Goal: Task Accomplishment & Management: Manage account settings

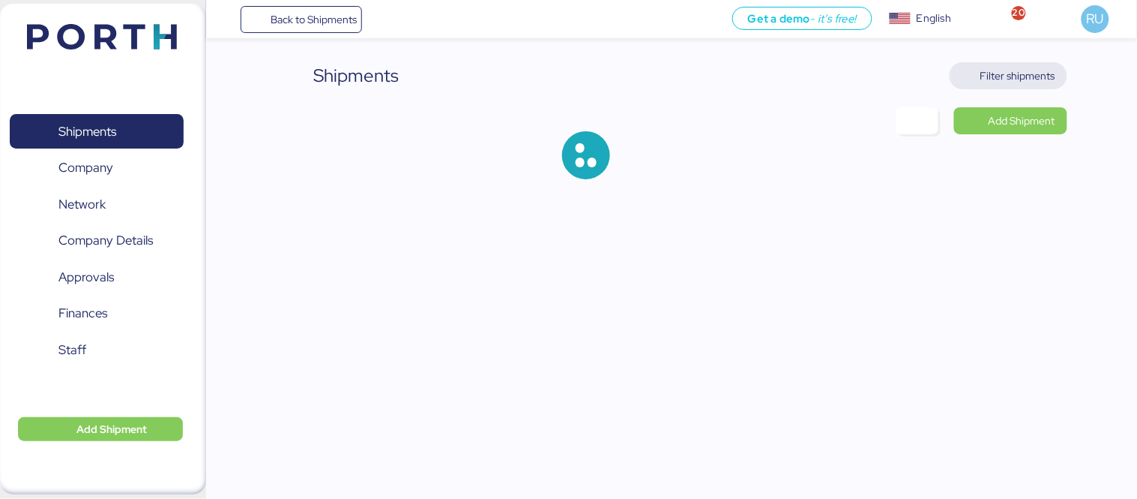
click at [1008, 78] on span "Filter shipments" at bounding box center [1018, 76] width 75 height 18
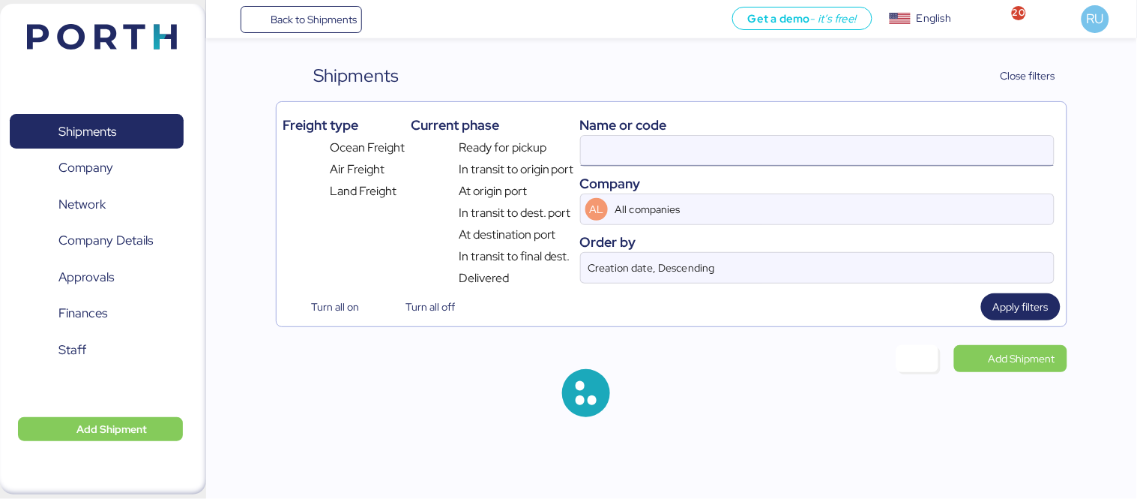
click at [829, 154] on input at bounding box center [817, 151] width 473 height 30
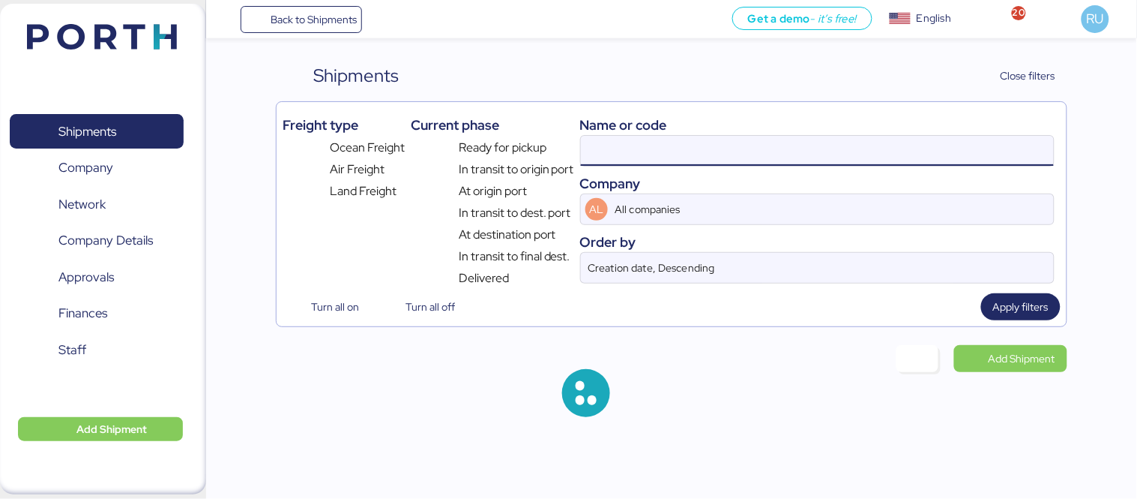
paste input "$4,493.34"
type input "$"
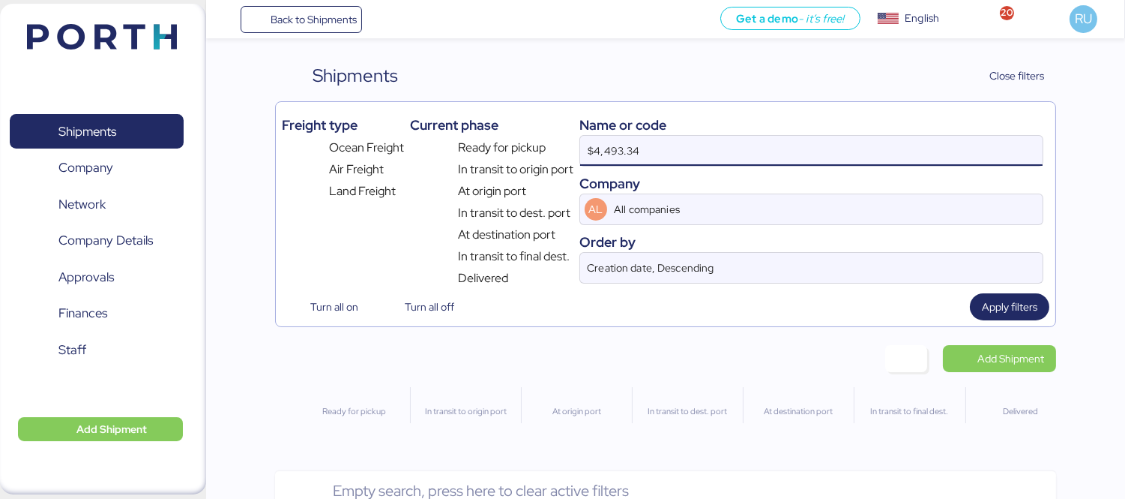
click at [633, 145] on input "$4,493.34" at bounding box center [811, 151] width 463 height 30
click at [628, 147] on input "$4,493.34" at bounding box center [811, 151] width 463 height 30
type input "$"
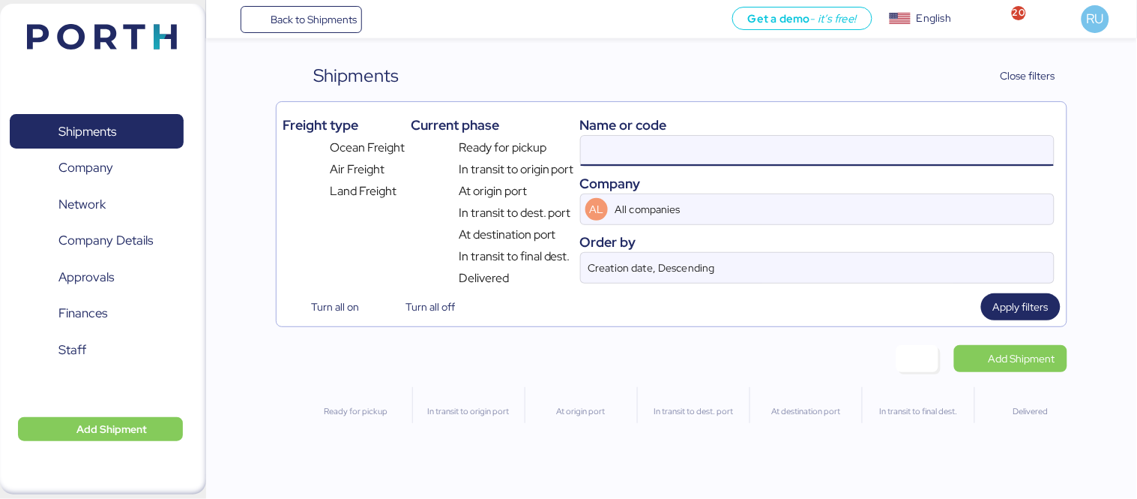
paste input "o0052006"
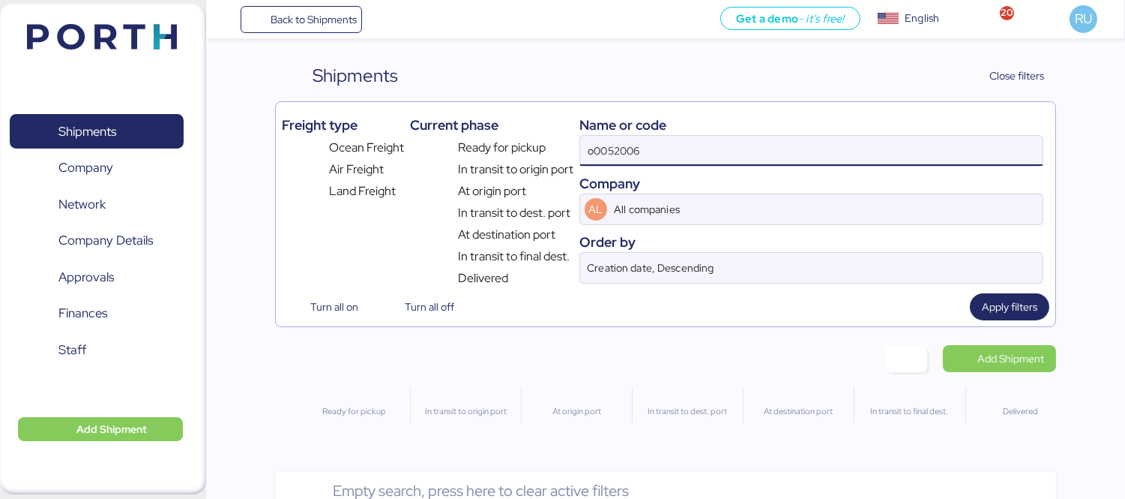
type input "o0052006"
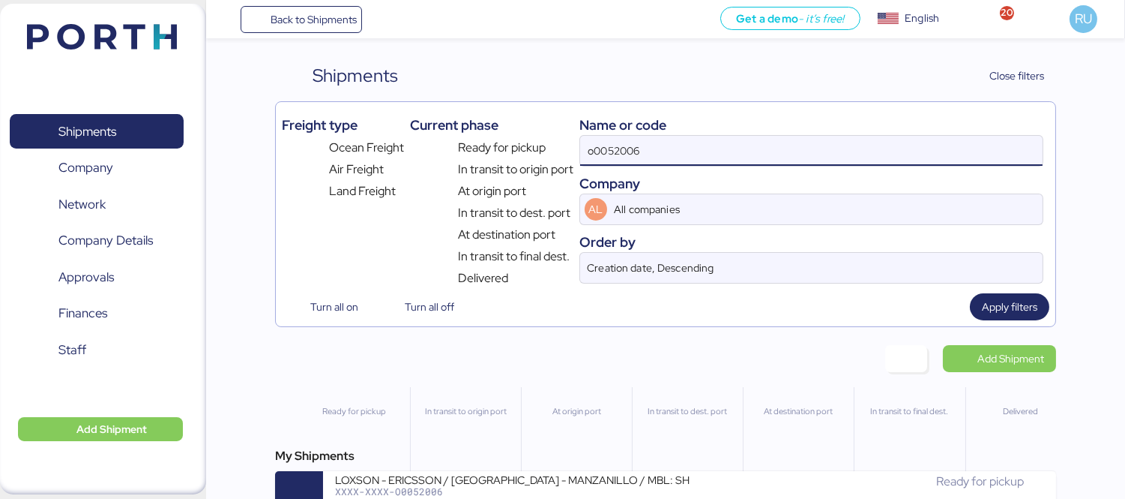
scroll to position [35, 0]
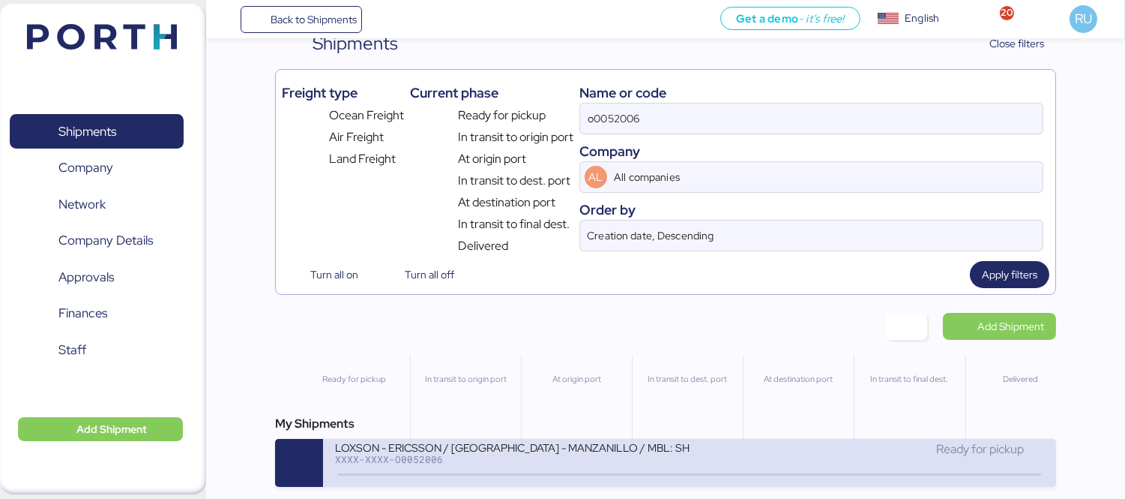
click at [555, 463] on div "XXXX-XXXX-O0052006" at bounding box center [512, 459] width 355 height 10
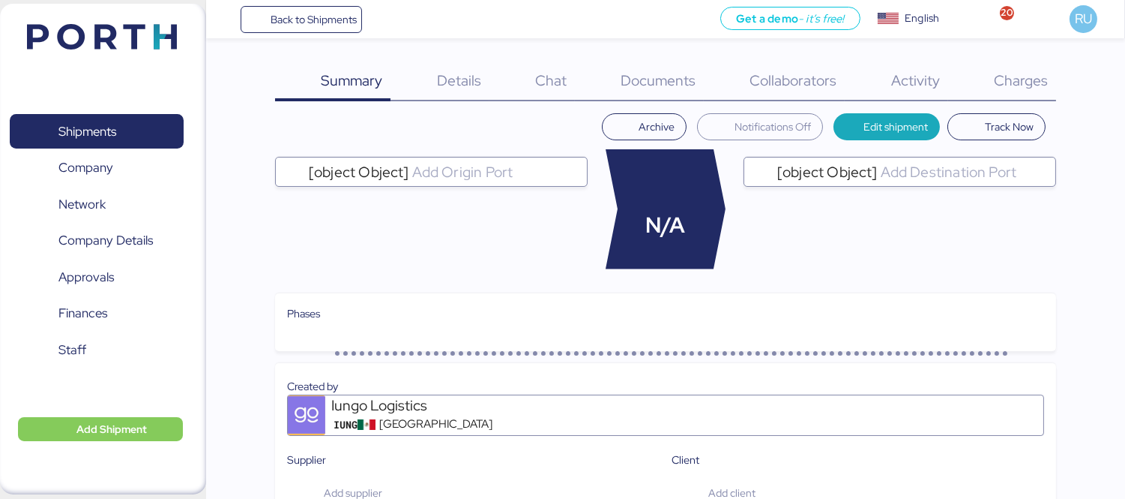
click at [988, 88] on div "Charges 0" at bounding box center [1002, 81] width 108 height 39
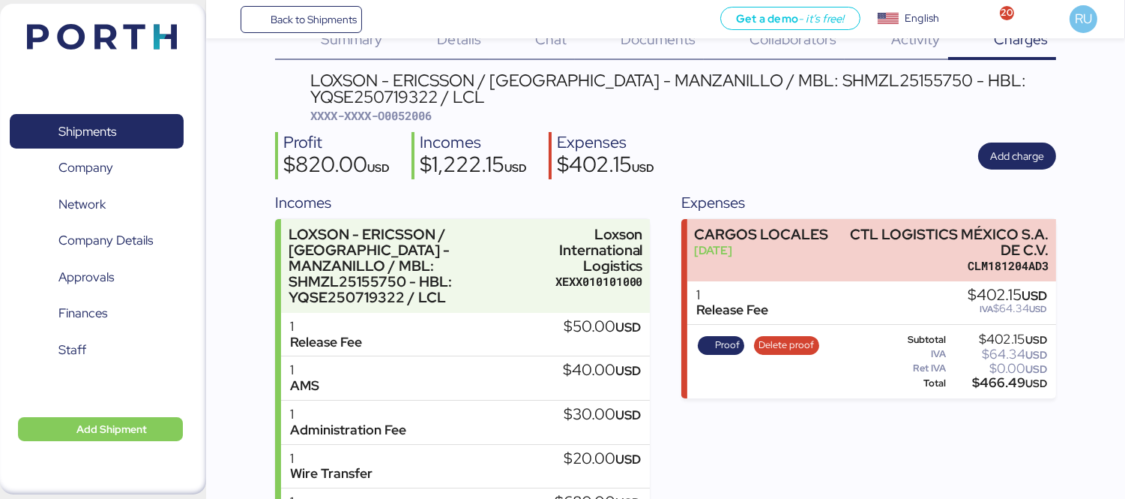
scroll to position [42, 0]
click at [1021, 148] on span "Add charge" at bounding box center [1017, 155] width 54 height 18
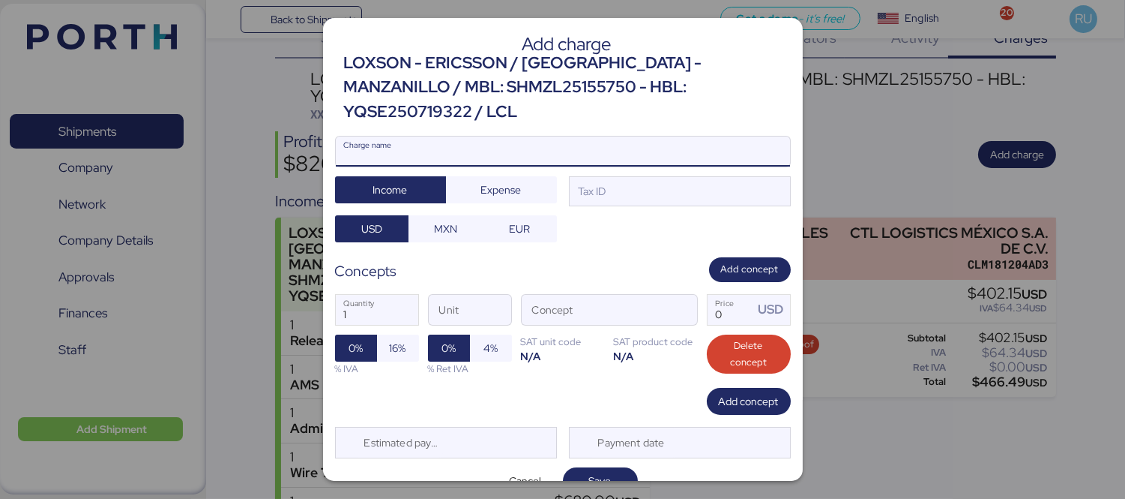
click at [580, 136] on input "Charge name" at bounding box center [563, 151] width 454 height 30
type input "Flete Terrestre"
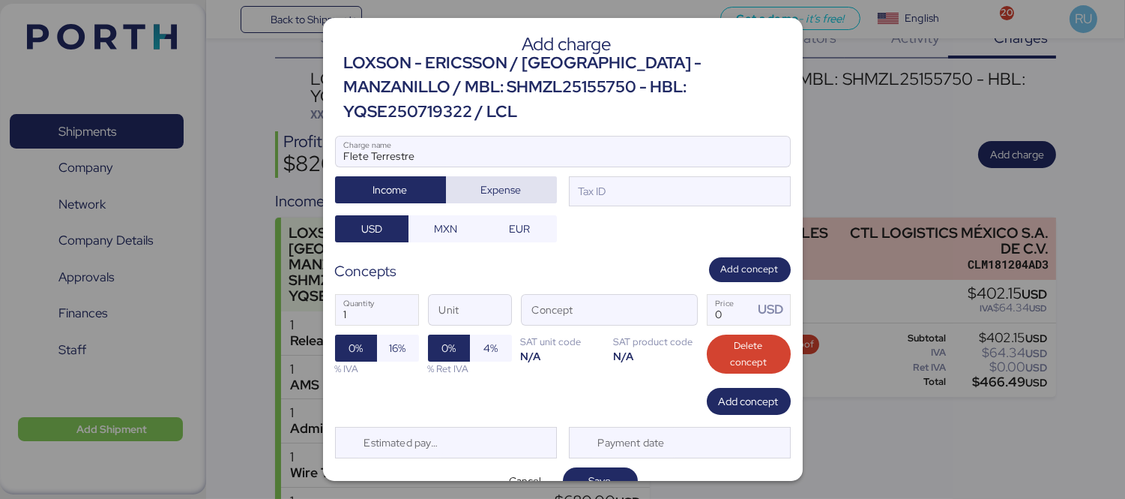
click at [522, 179] on span "Expense" at bounding box center [501, 189] width 87 height 21
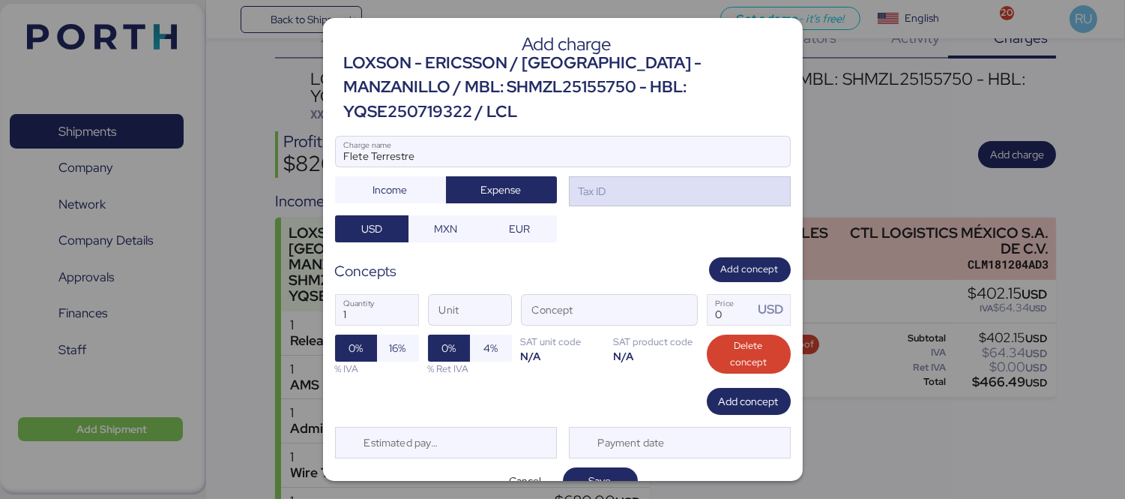
click at [649, 176] on div "Tax ID" at bounding box center [680, 191] width 222 height 30
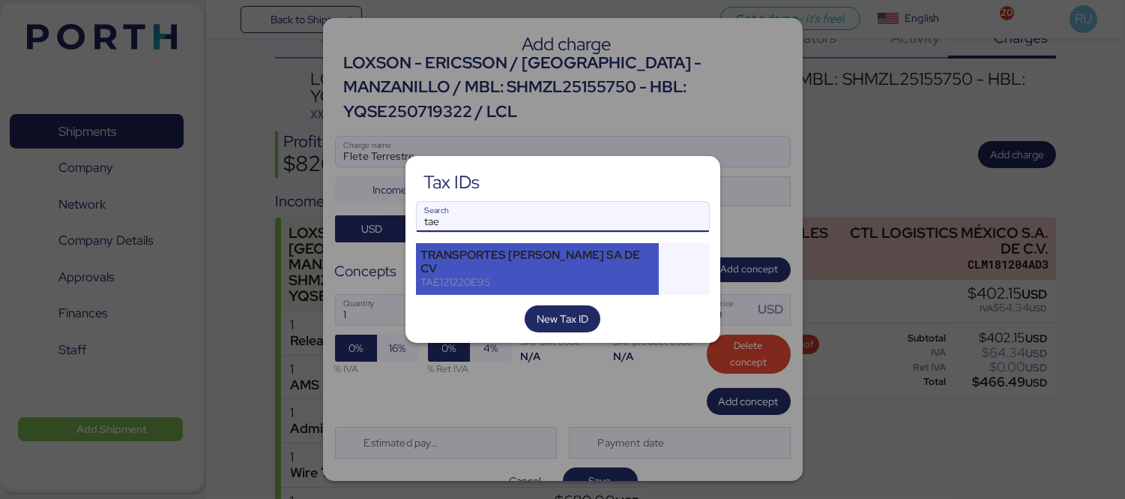
type input "tae"
click at [619, 245] on div "TRANSPORTES [PERSON_NAME] SA DE CV TAE121220E95" at bounding box center [538, 269] width 244 height 52
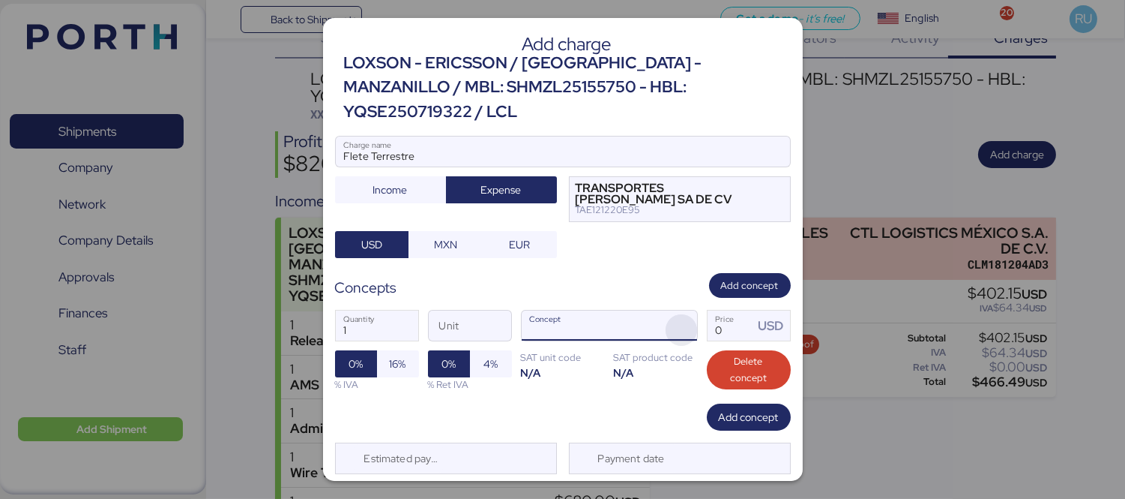
click at [666, 314] on span "button" at bounding box center [681, 329] width 31 height 31
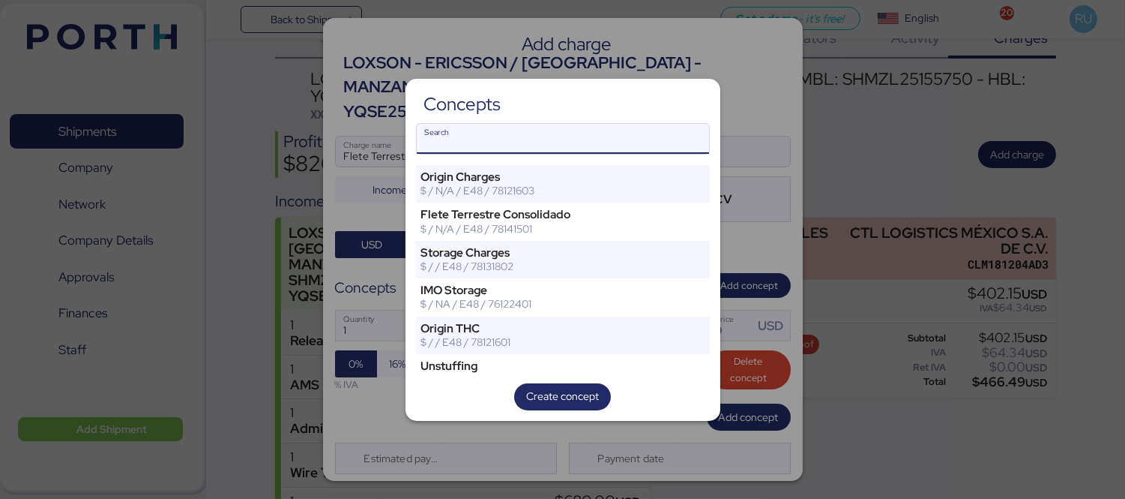
click at [756, 227] on div at bounding box center [562, 249] width 1125 height 499
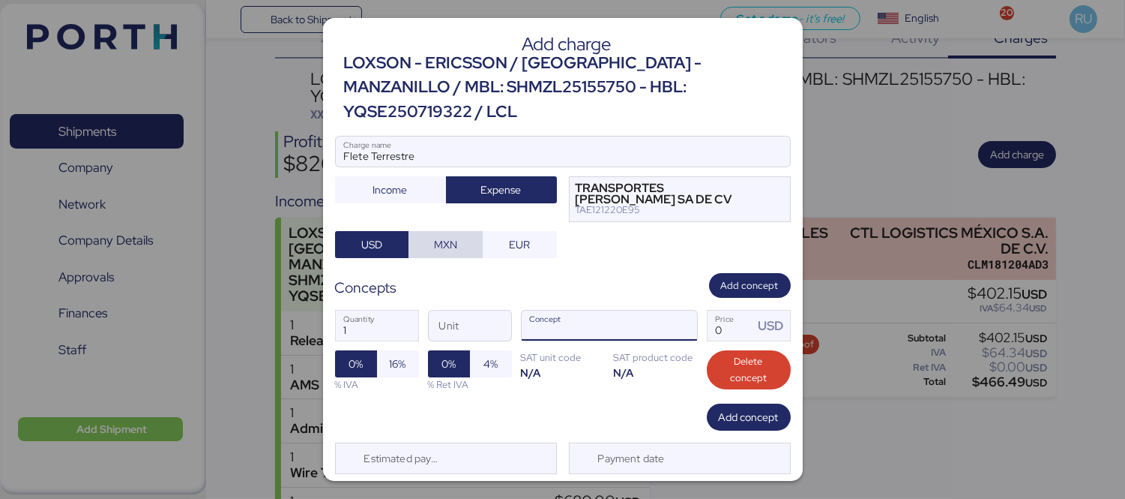
click at [426, 234] on span "MXN" at bounding box center [446, 244] width 50 height 21
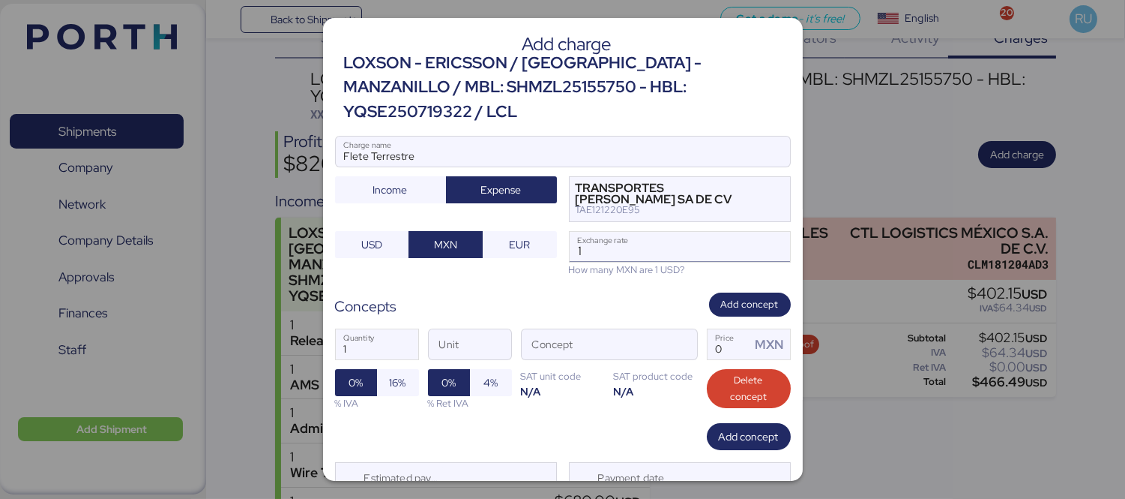
click at [634, 235] on input "1" at bounding box center [680, 247] width 220 height 30
type input "18.5"
click at [670, 333] on span "button" at bounding box center [681, 348] width 31 height 31
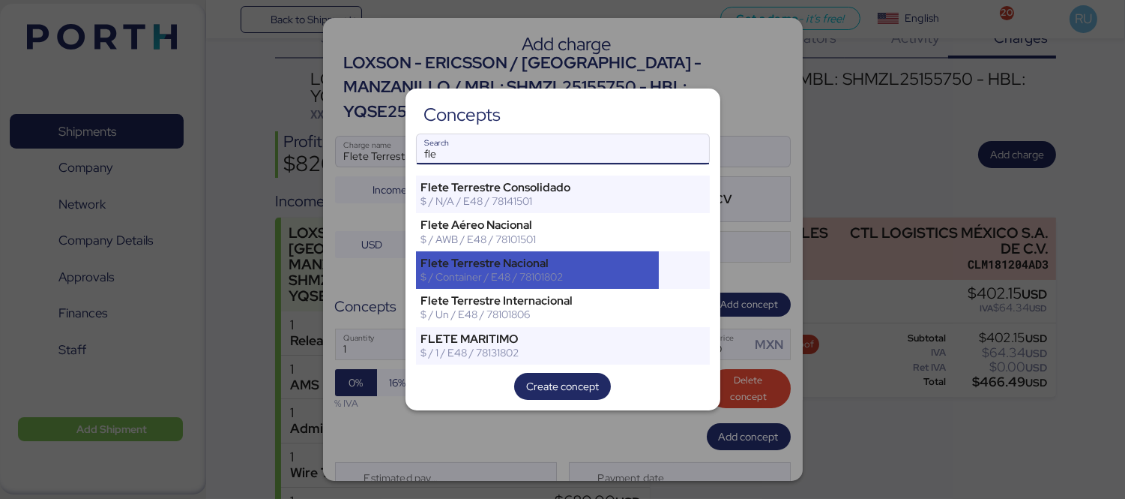
type input "fle"
click at [604, 259] on div "Flete Terrestre Nacional" at bounding box center [537, 262] width 233 height 13
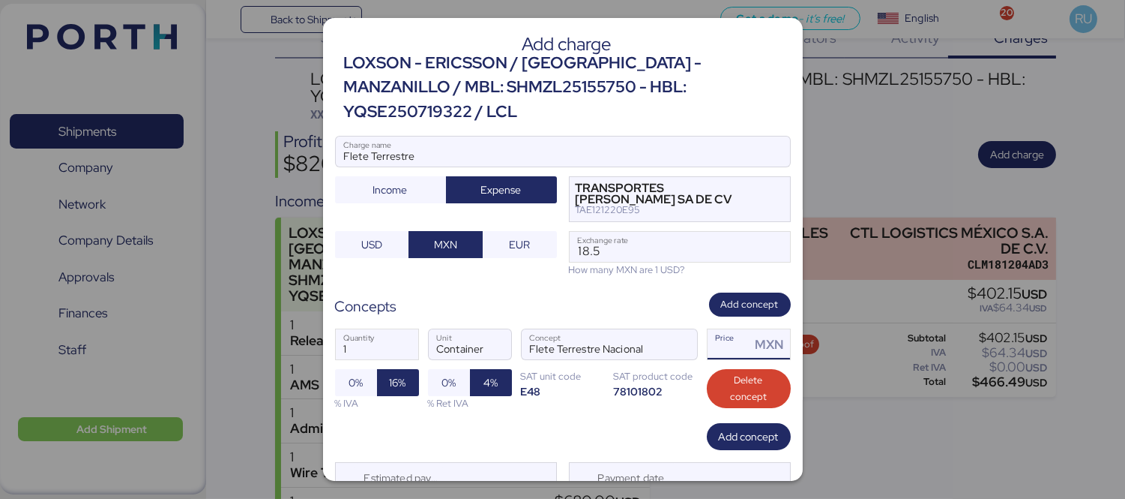
click at [720, 329] on input "Price MXN" at bounding box center [729, 344] width 43 height 30
type input "0"
paste input "4493.34"
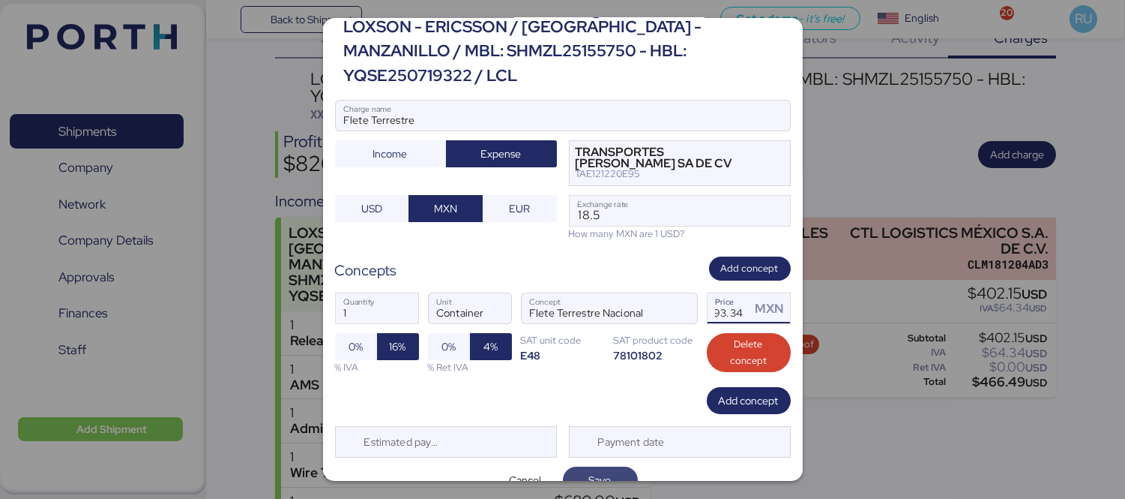
type input "4493.34"
click at [593, 471] on span "Save" at bounding box center [600, 480] width 22 height 18
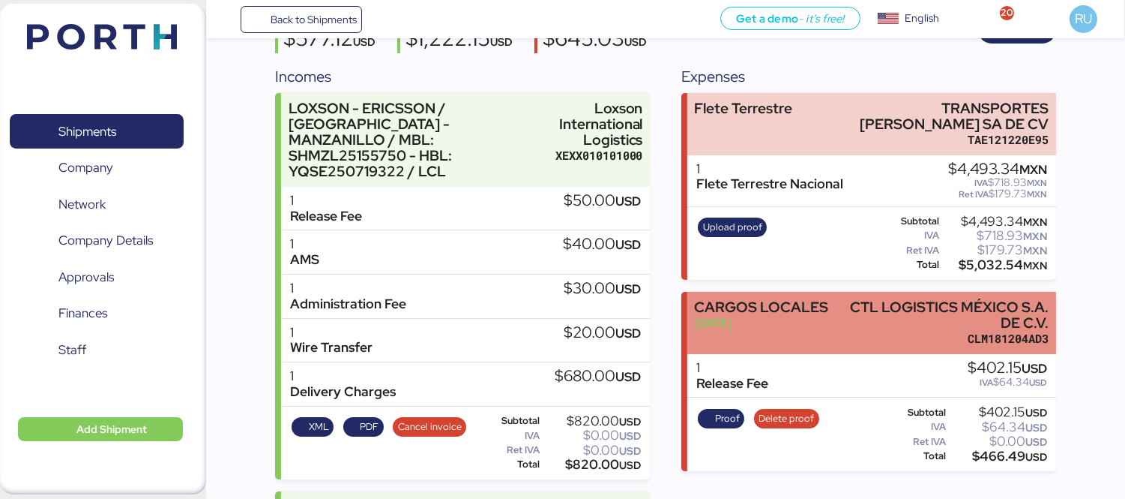
scroll to position [166, 0]
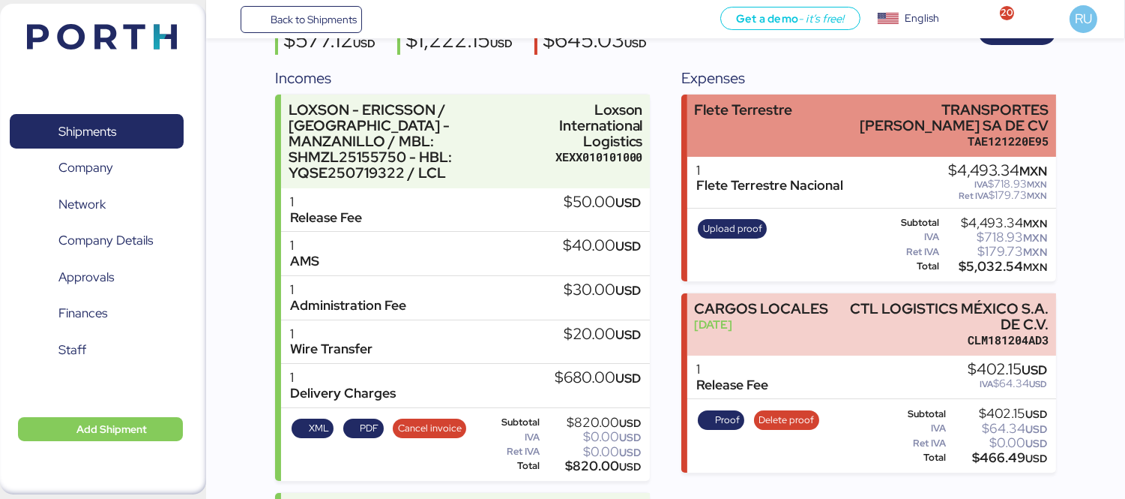
click at [812, 139] on div "[PERSON_NAME] Terrestre TRANSPORTES [PERSON_NAME] SA DE CV TAE121220E95" at bounding box center [872, 125] width 369 height 62
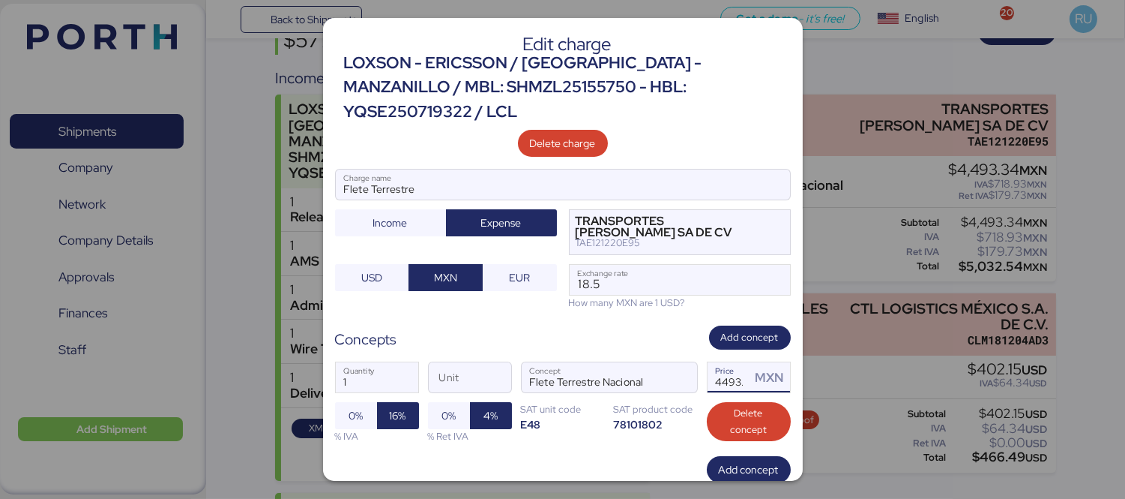
click at [731, 362] on input "4493.34" at bounding box center [729, 377] width 43 height 30
paste input "9687.37"
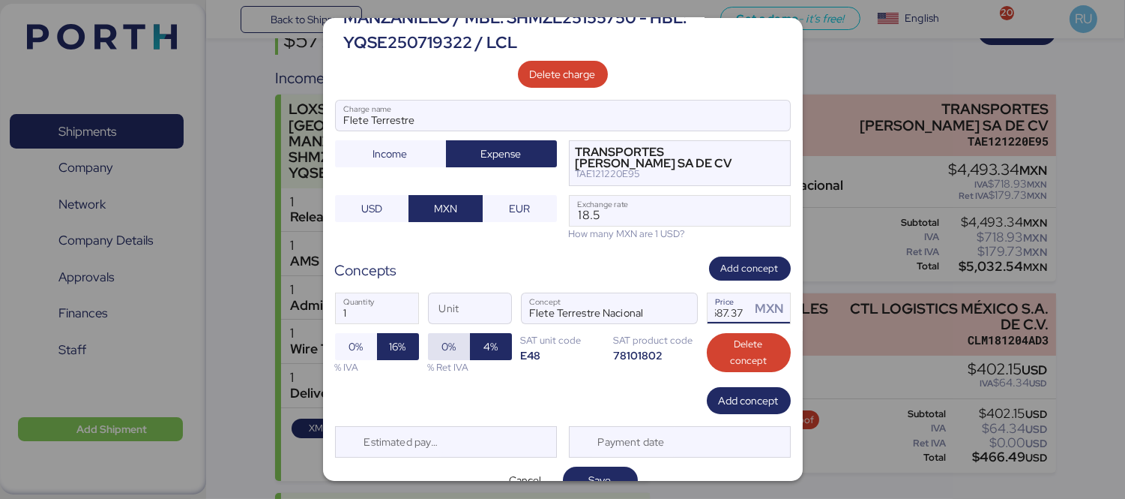
type input "9687.37"
click at [441, 336] on span "0%" at bounding box center [449, 346] width 18 height 21
click at [564, 441] on div "Edit charge LOXSON - ERICSSON / [GEOGRAPHIC_DATA] - MANZANILLO / MBL: SHMZL2515…" at bounding box center [563, 249] width 480 height 463
click at [575, 469] on span "Save" at bounding box center [600, 479] width 51 height 21
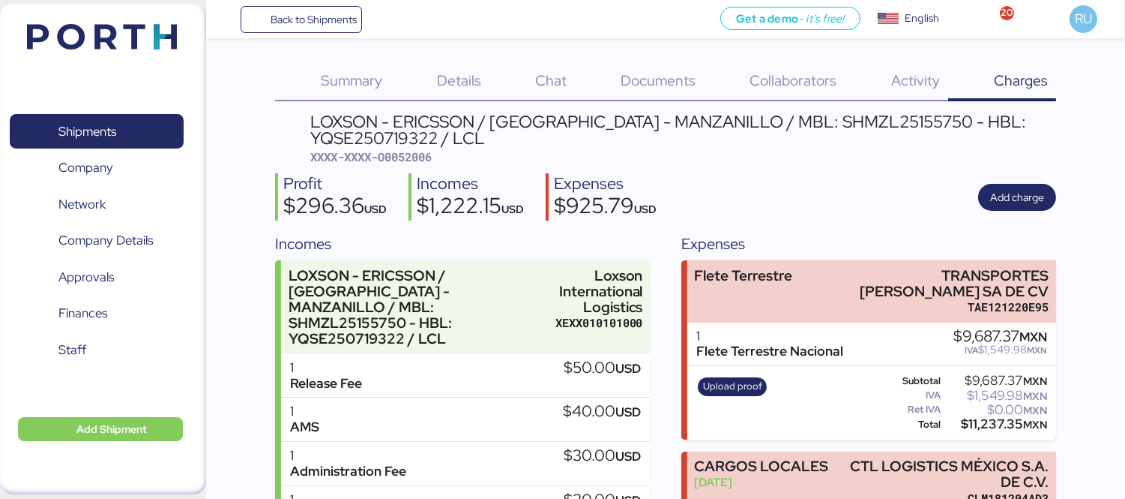
click at [153, 31] on img at bounding box center [102, 36] width 150 height 25
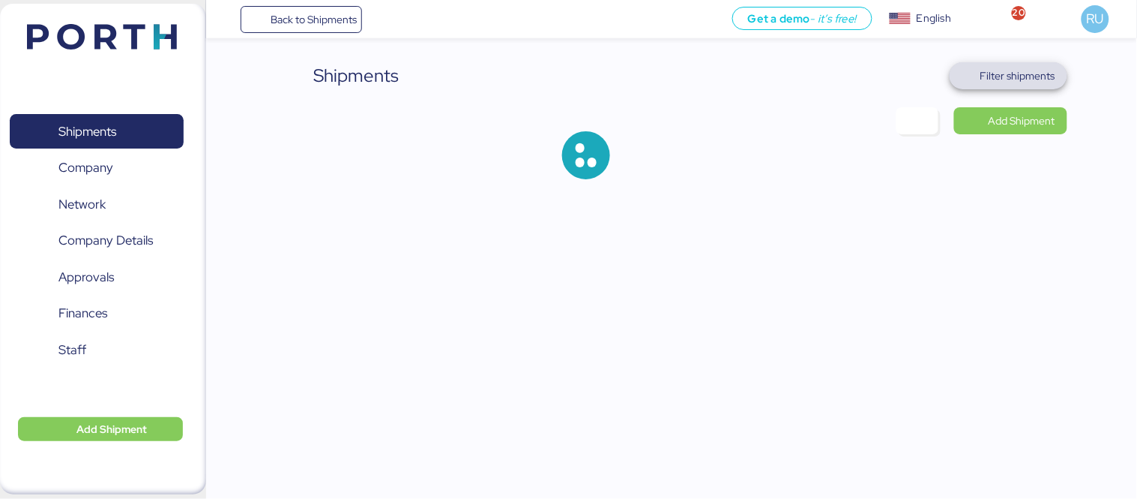
click at [1008, 80] on span "Filter shipments" at bounding box center [1018, 76] width 75 height 18
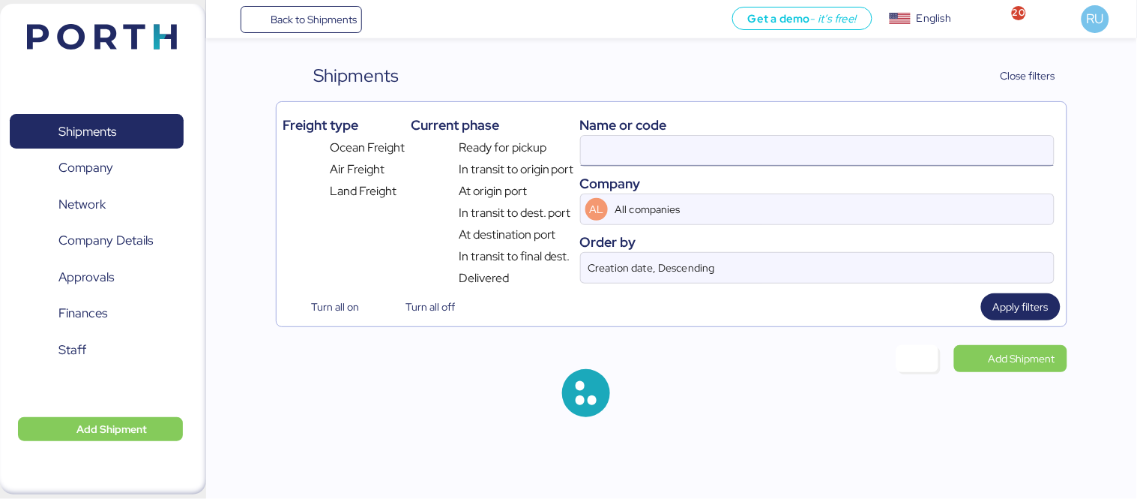
click at [753, 140] on input at bounding box center [817, 151] width 473 height 30
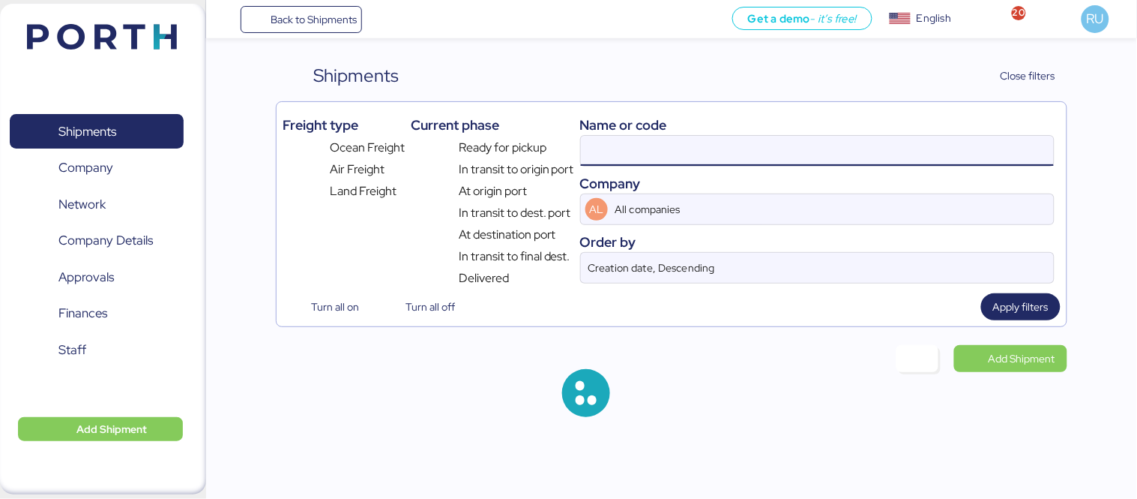
paste input "sal25080009"
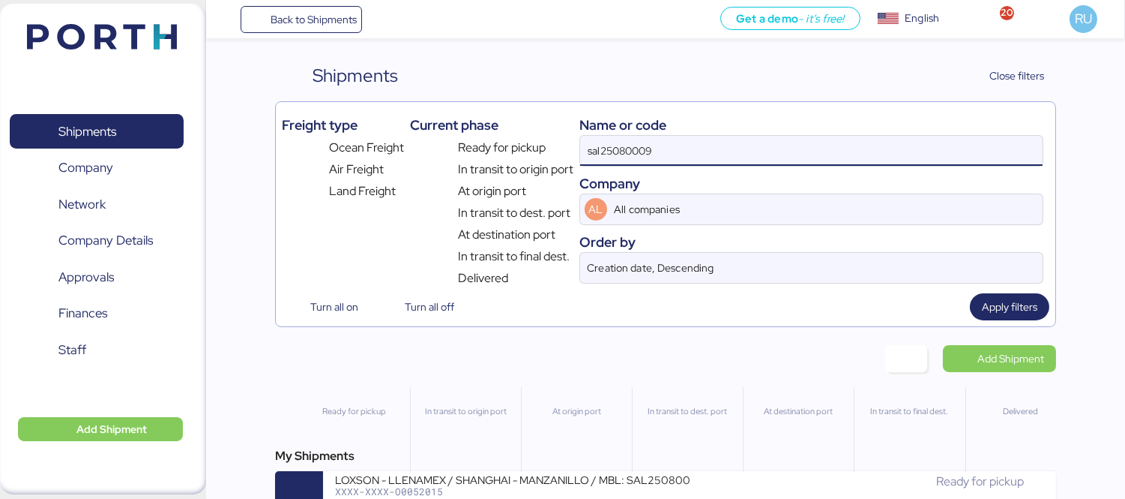
type input "sal25080009"
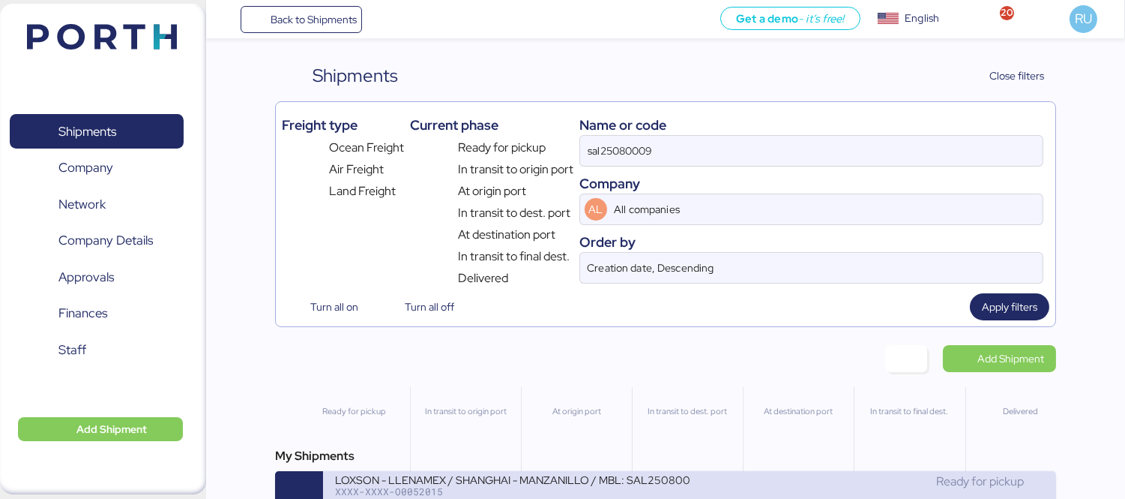
click at [575, 485] on div "LOXSON - LLENAMEX / SHANGHAI - MANZANILLO / MBL: SAL25080009 - HBL: KSSE2508020…" at bounding box center [512, 478] width 355 height 13
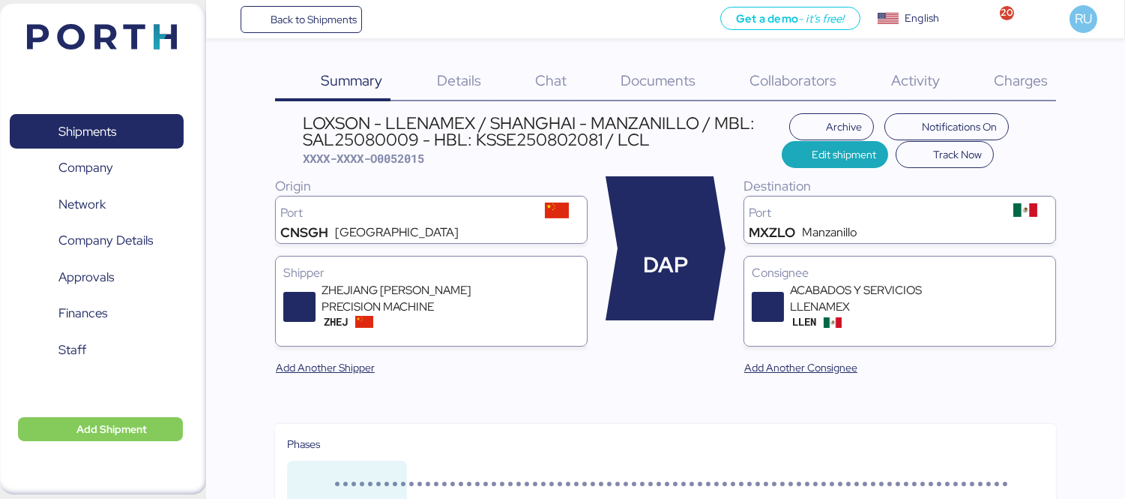
click at [998, 70] on span "Charges" at bounding box center [1021, 79] width 54 height 19
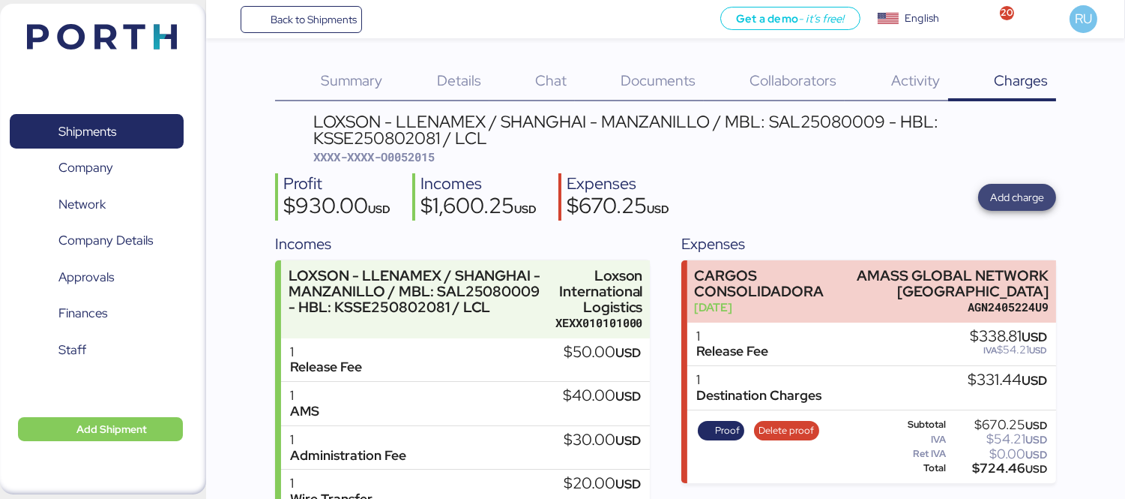
click at [1021, 196] on span "Add charge" at bounding box center [1017, 197] width 54 height 18
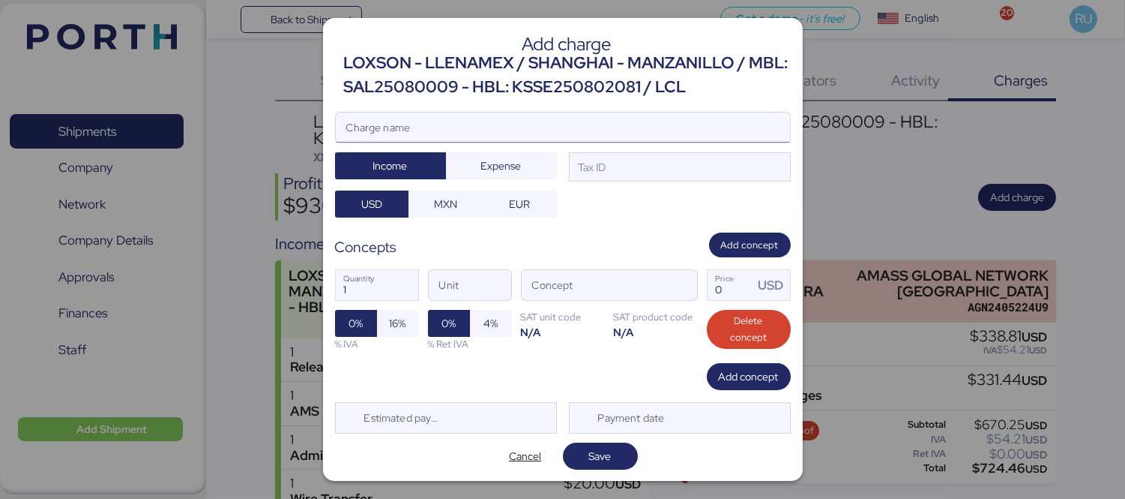
click at [575, 123] on input "Charge name" at bounding box center [563, 127] width 454 height 30
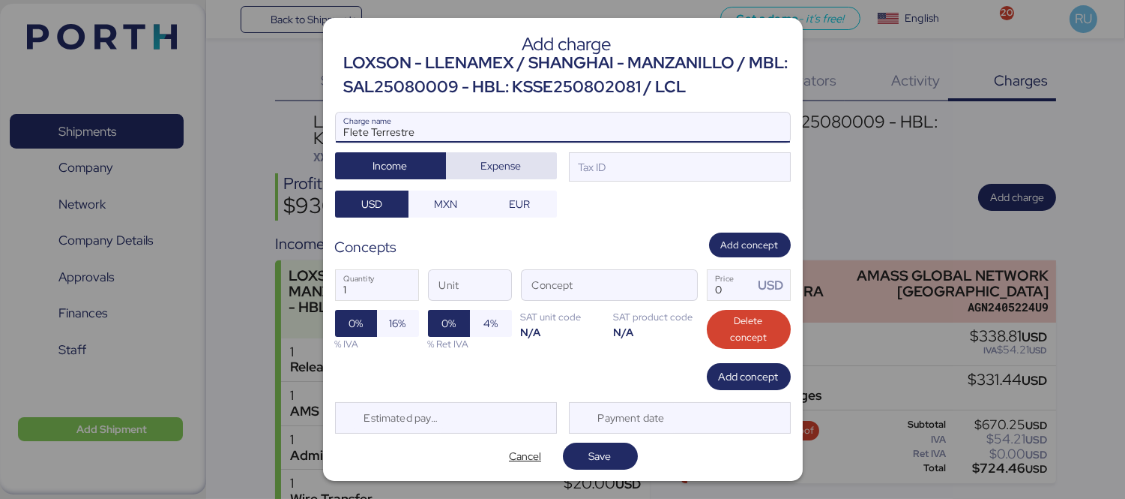
type input "Flete Terrestre"
click at [514, 161] on span "Expense" at bounding box center [501, 166] width 40 height 18
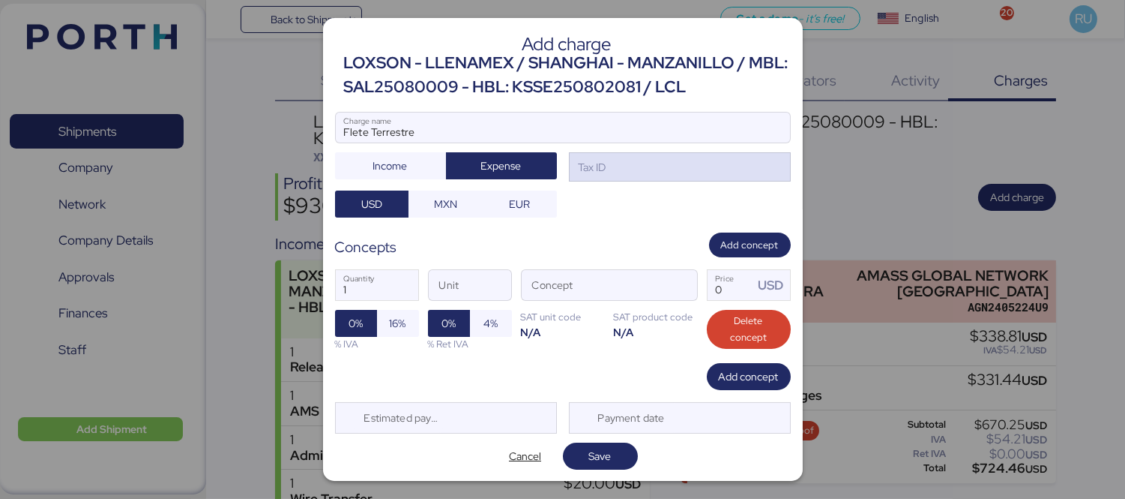
click at [613, 158] on div "Tax ID" at bounding box center [680, 167] width 222 height 30
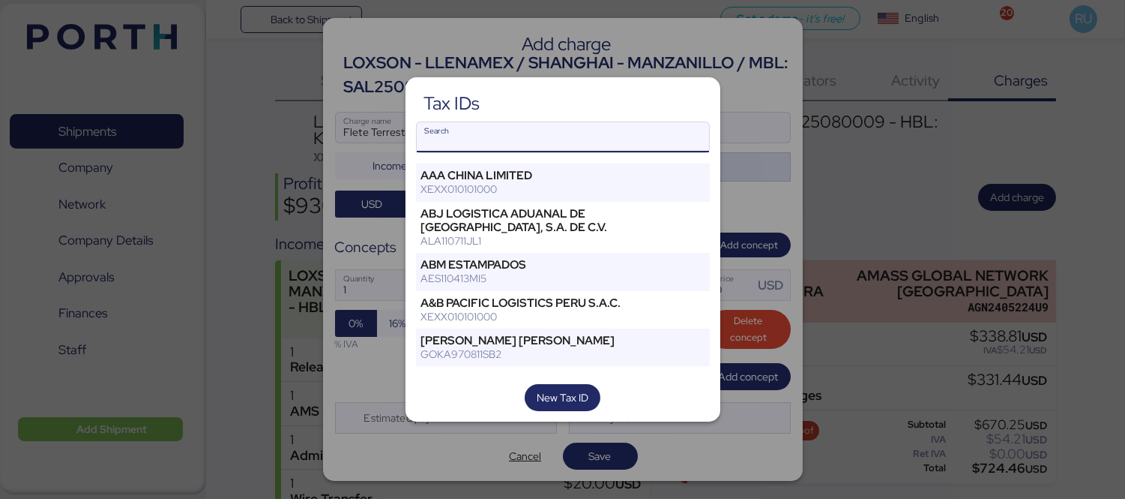
type input "r"
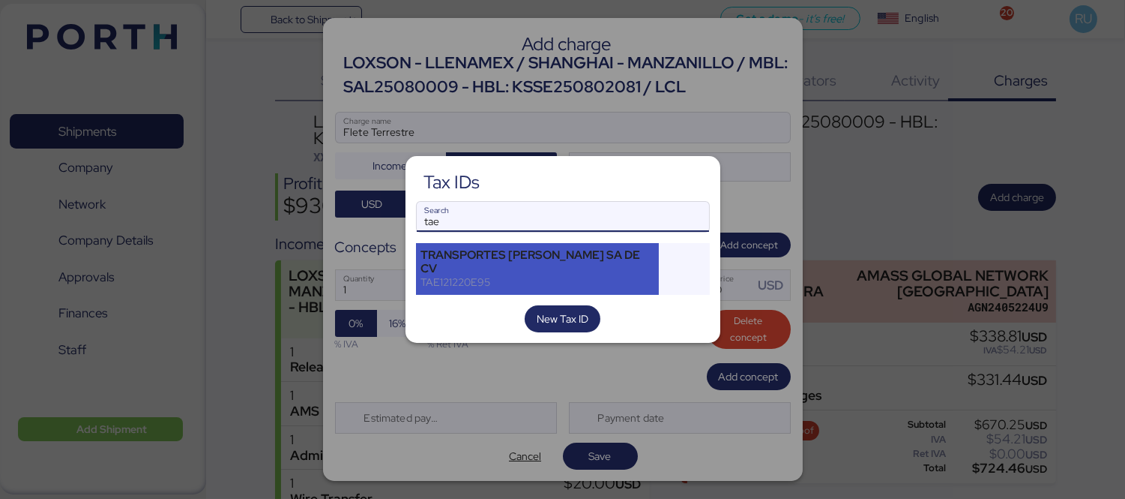
type input "tae"
click at [537, 265] on div "TRANSPORTES [PERSON_NAME] SA DE CV" at bounding box center [537, 261] width 233 height 27
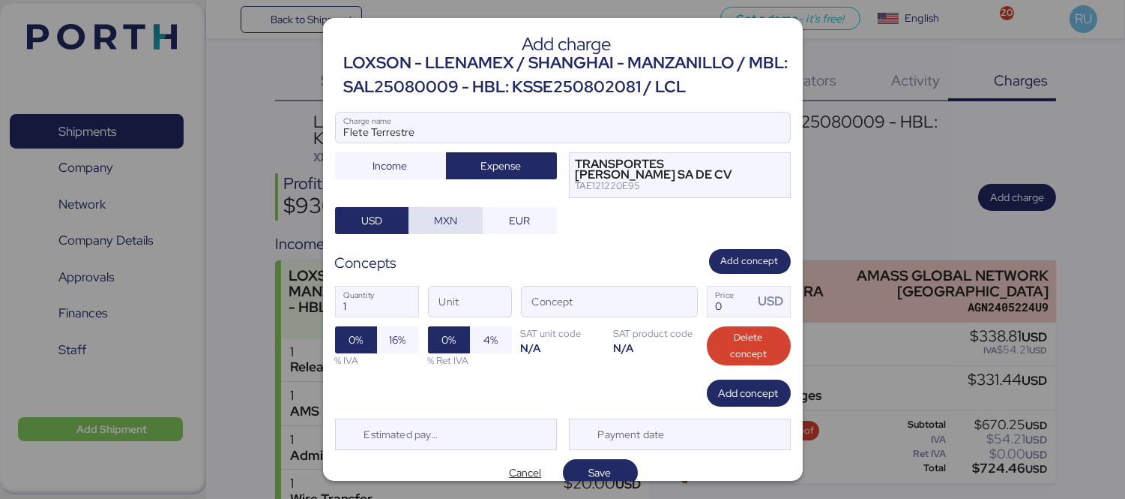
click at [460, 222] on span "MXN" at bounding box center [446, 220] width 50 height 21
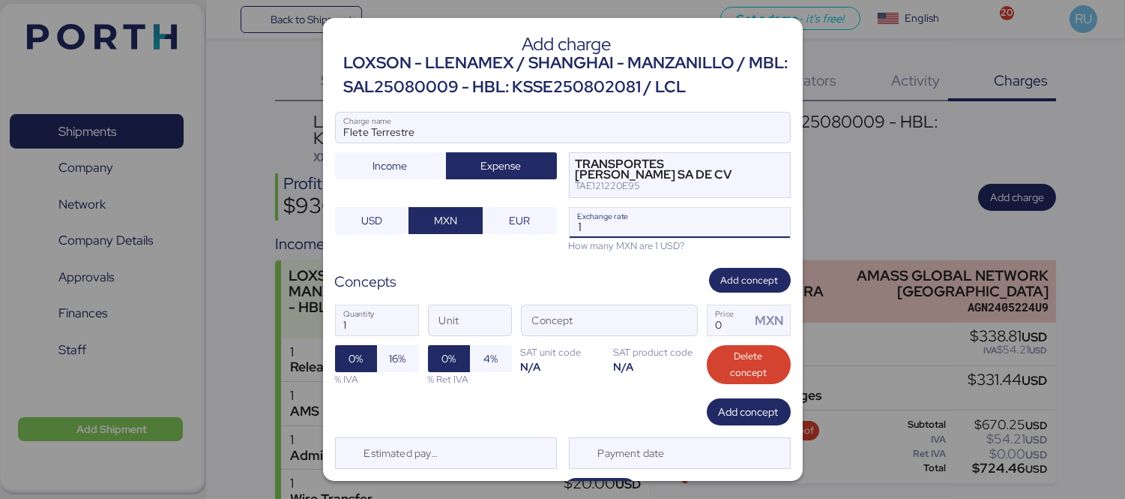
click at [604, 220] on input "1" at bounding box center [680, 223] width 220 height 30
type input "18.5"
click at [668, 322] on span "button" at bounding box center [681, 323] width 31 height 31
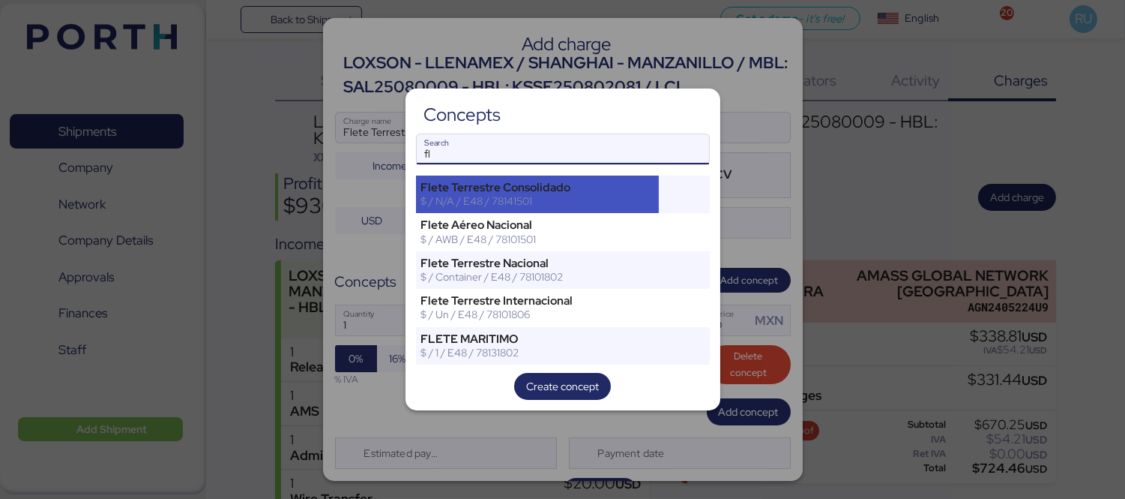
type input "fl"
click at [592, 196] on div "$ / N/A / E48 / 78141501" at bounding box center [537, 200] width 233 height 13
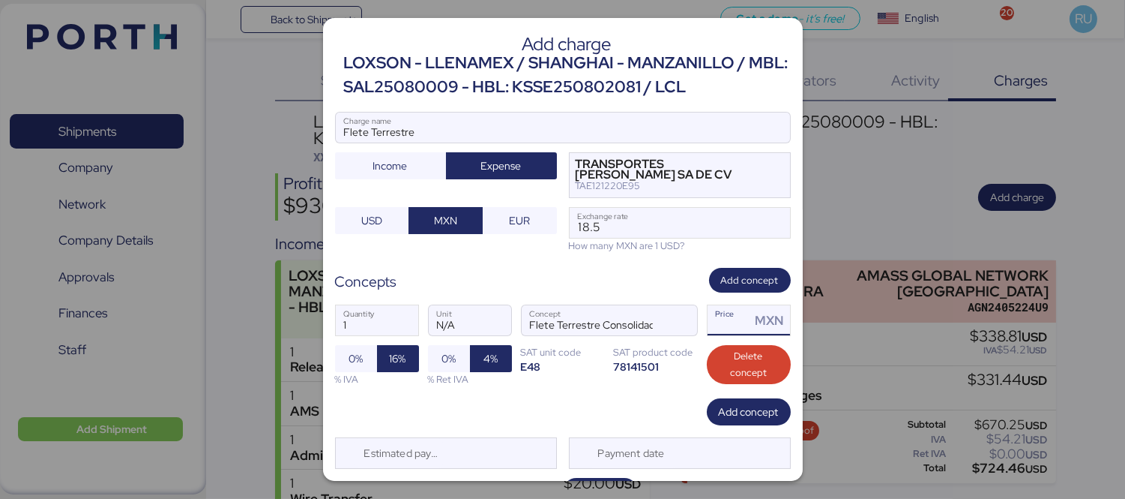
click at [708, 334] on input "Price MXN" at bounding box center [729, 320] width 43 height 30
type input "0"
paste input "4792.85"
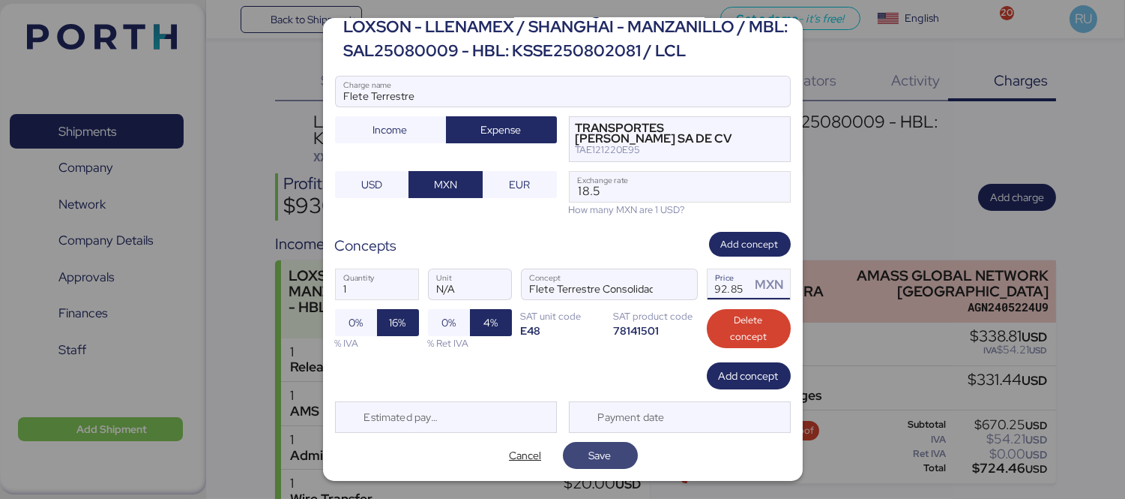
type input "4792.85"
click at [598, 452] on span "Save" at bounding box center [600, 455] width 22 height 18
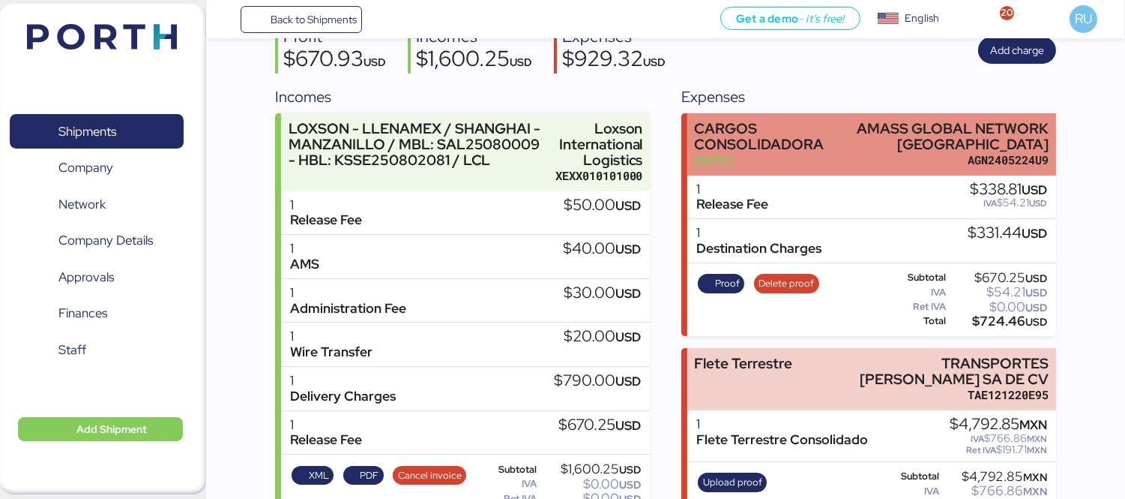
scroll to position [193, 0]
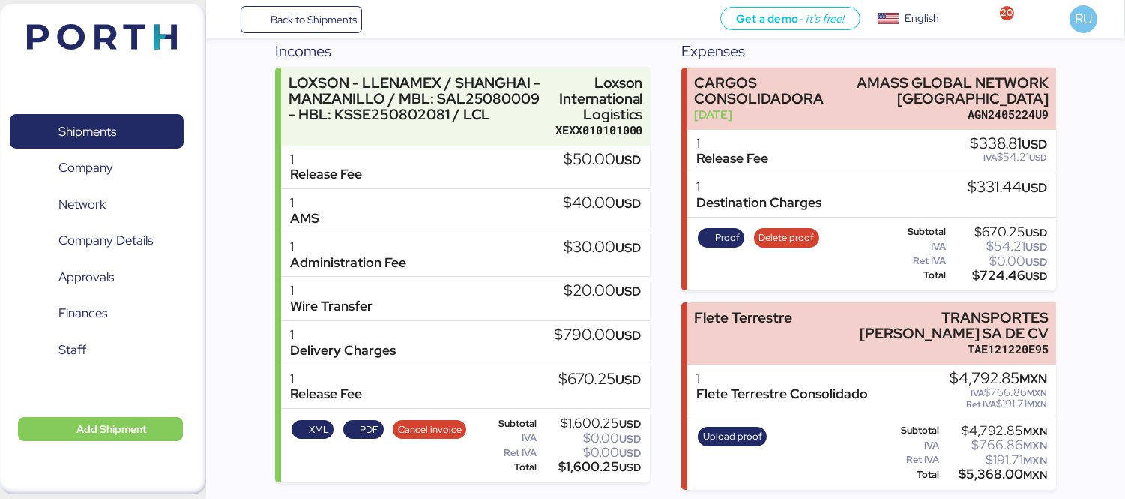
click at [111, 32] on img at bounding box center [102, 36] width 150 height 25
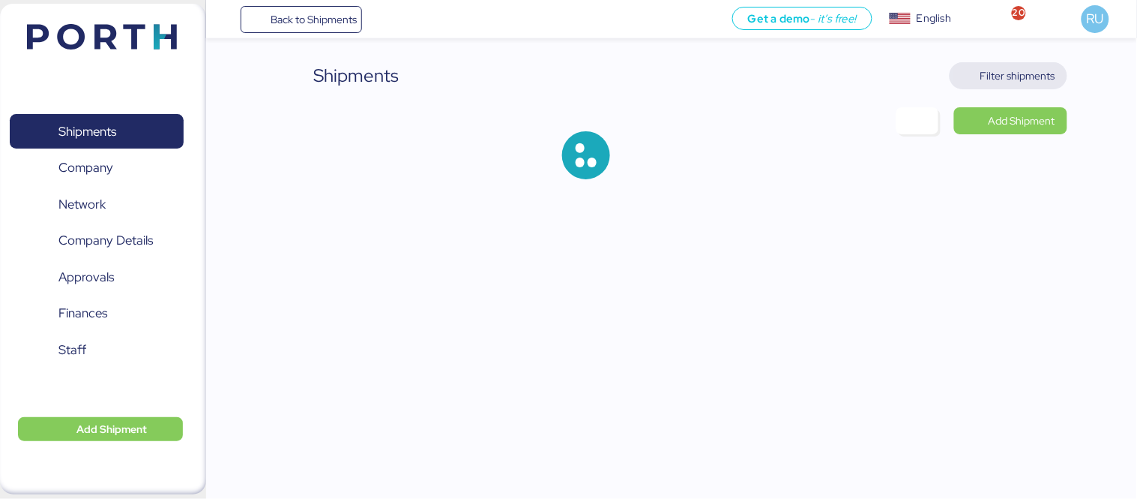
click at [1008, 85] on span "Filter shipments" at bounding box center [1009, 75] width 94 height 21
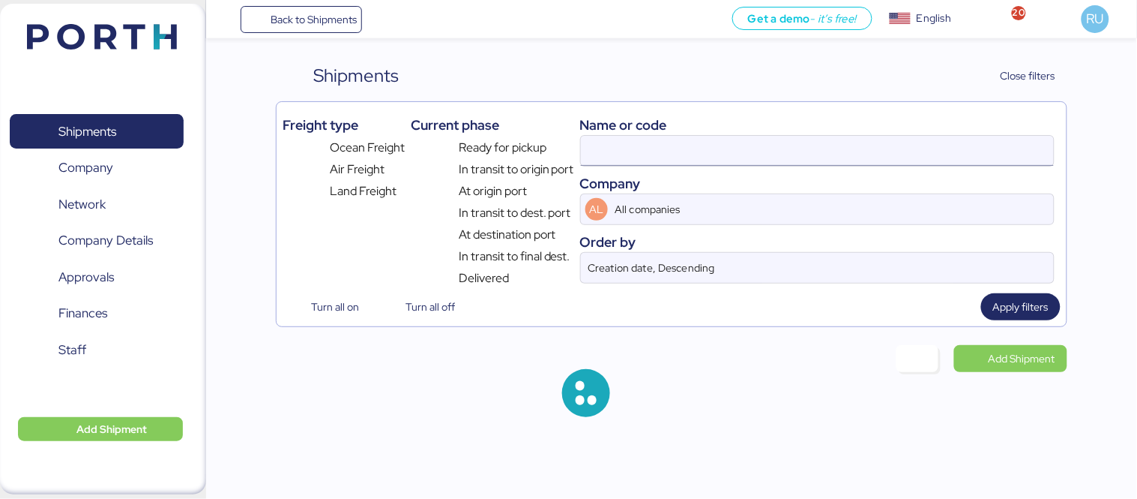
click at [685, 148] on input at bounding box center [817, 151] width 473 height 30
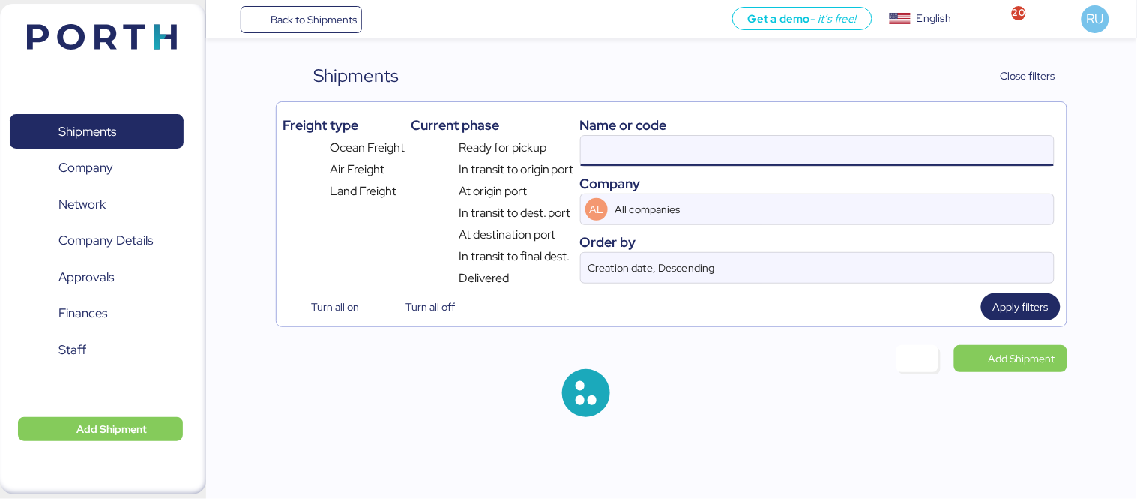
paste input "OOLU8899644250"
type input "OOLU8899644250"
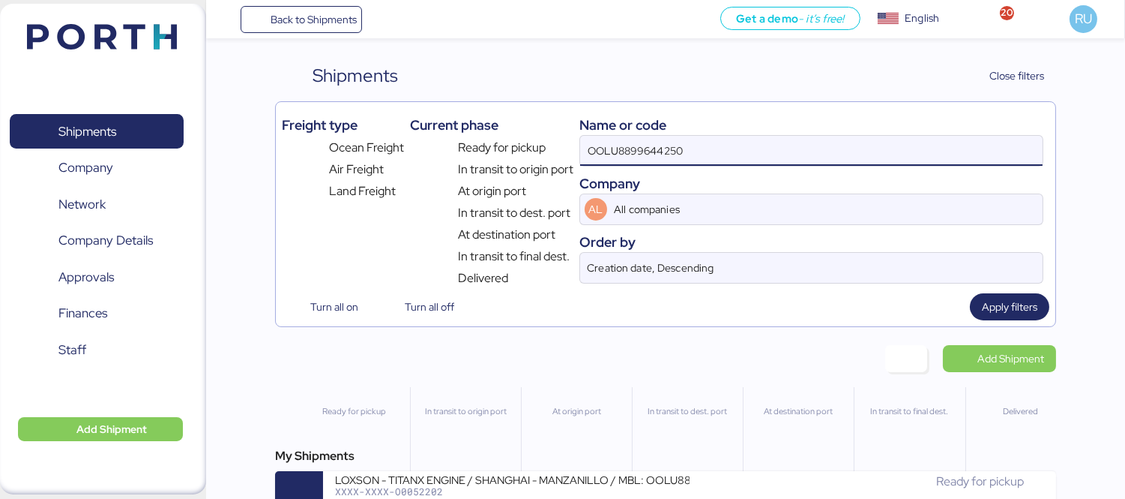
scroll to position [35, 0]
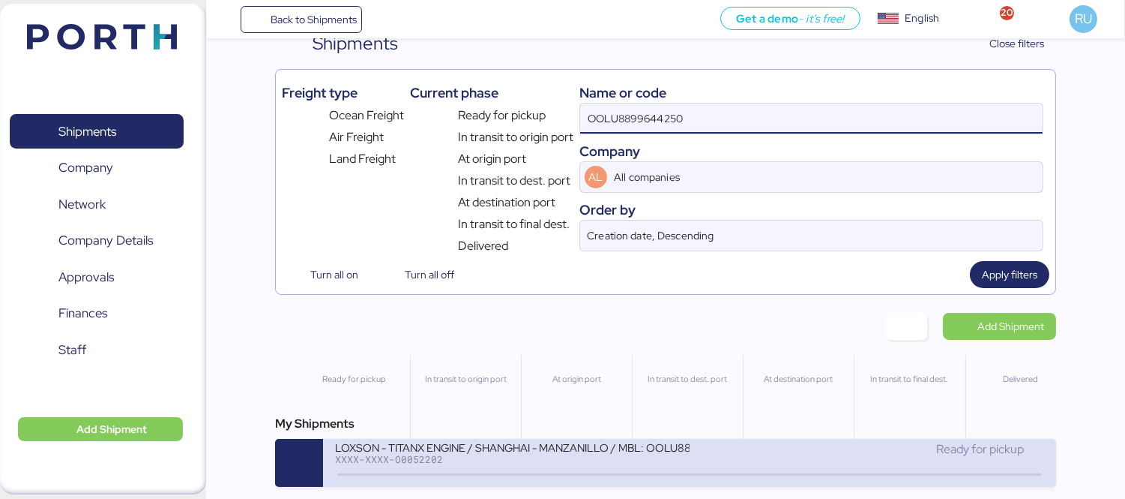
click at [621, 448] on div "LOXSON - TITANX ENGINE / SHANGHAI - MANZANILLO / MBL: OOLU8899644250 - HBL: SZM…" at bounding box center [512, 446] width 355 height 13
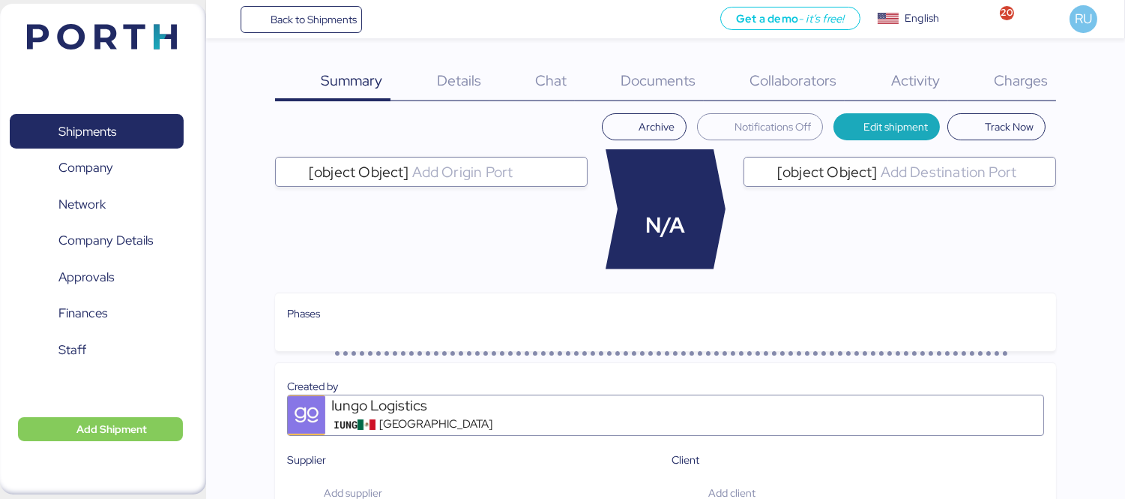
click at [1031, 70] on span "Charges" at bounding box center [1021, 79] width 54 height 19
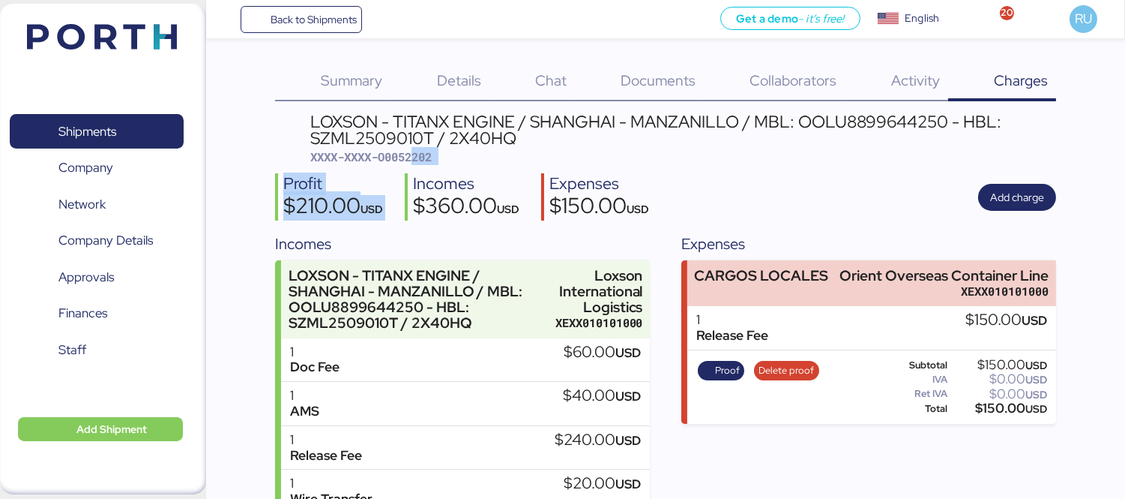
drag, startPoint x: 411, startPoint y: 166, endPoint x: 418, endPoint y: 159, distance: 10.1
click at [418, 159] on div "LOXSON - TITANX ENGINE / SHANGHAI - MANZANILLO / MBL: OOLU8899644250 - HBL: SZM…" at bounding box center [665, 350] width 781 height 474
click at [418, 159] on span "XXXX-XXXX-O0052202" at bounding box center [370, 156] width 121 height 15
click at [895, 217] on div "Profit $210.00 USD Incomes $360.00 USD Expenses $150.00 USD Add charge" at bounding box center [665, 196] width 781 height 47
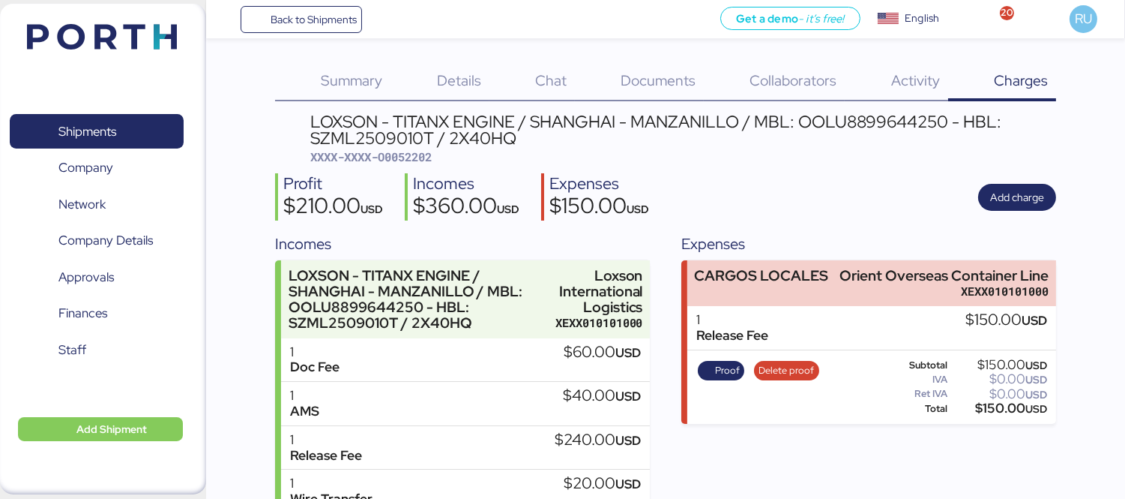
click at [124, 41] on img at bounding box center [102, 36] width 150 height 25
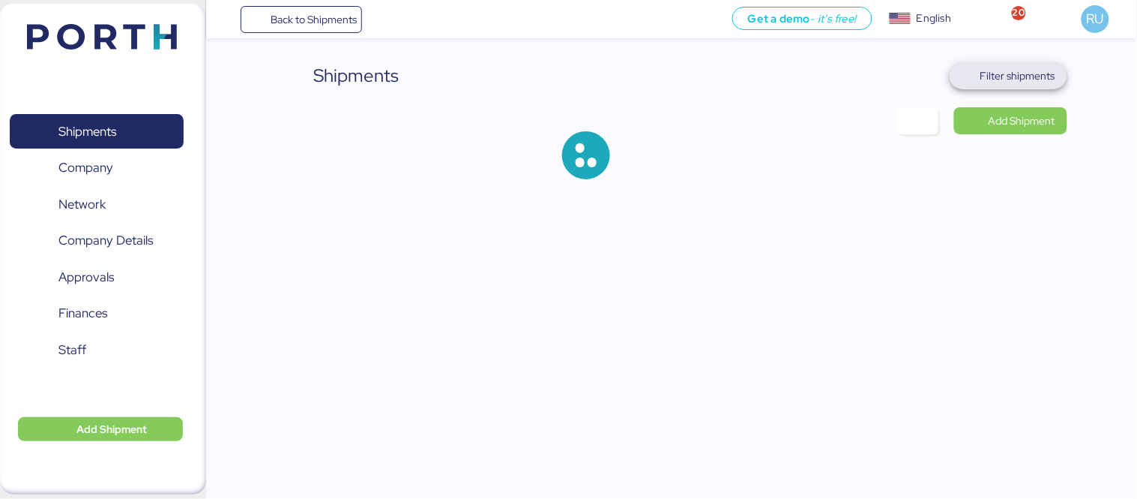
click at [1017, 82] on span "Filter shipments" at bounding box center [1018, 76] width 75 height 18
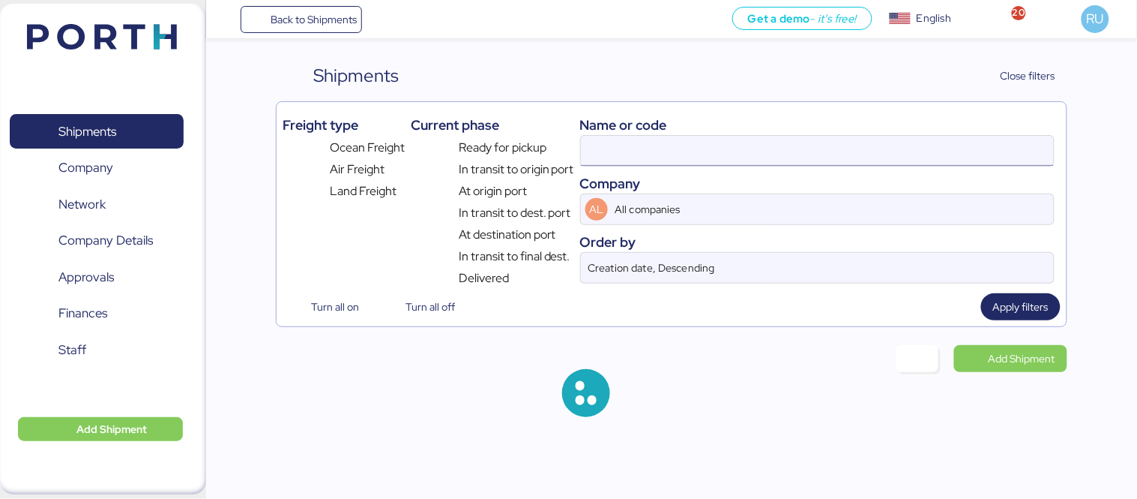
click at [785, 139] on input at bounding box center [817, 151] width 473 height 30
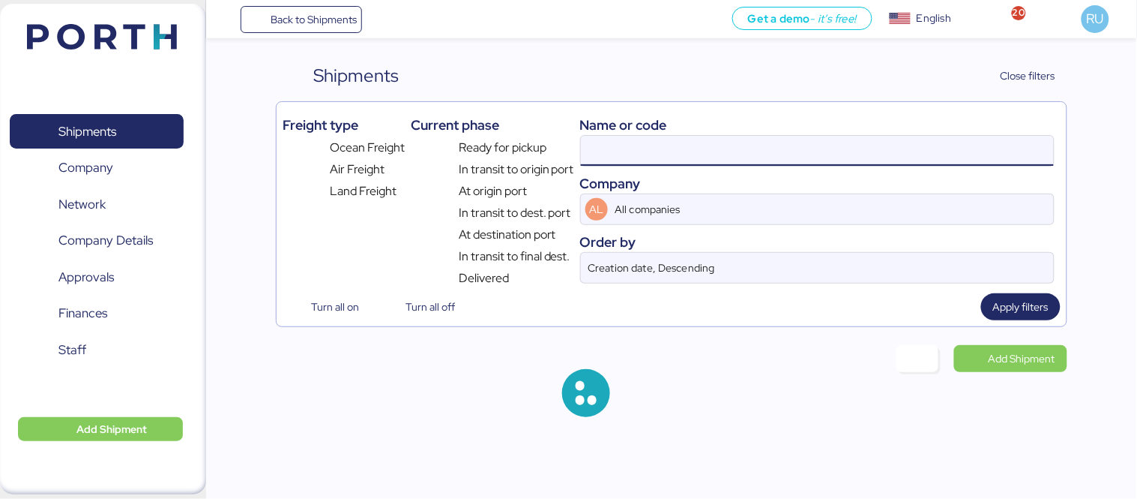
paste input "O0052062"
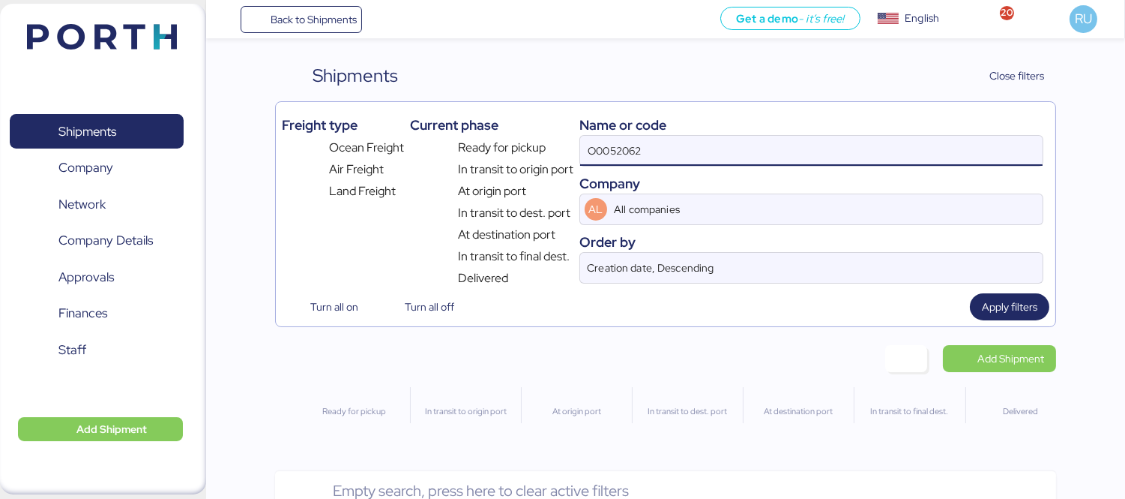
type input "O0052062"
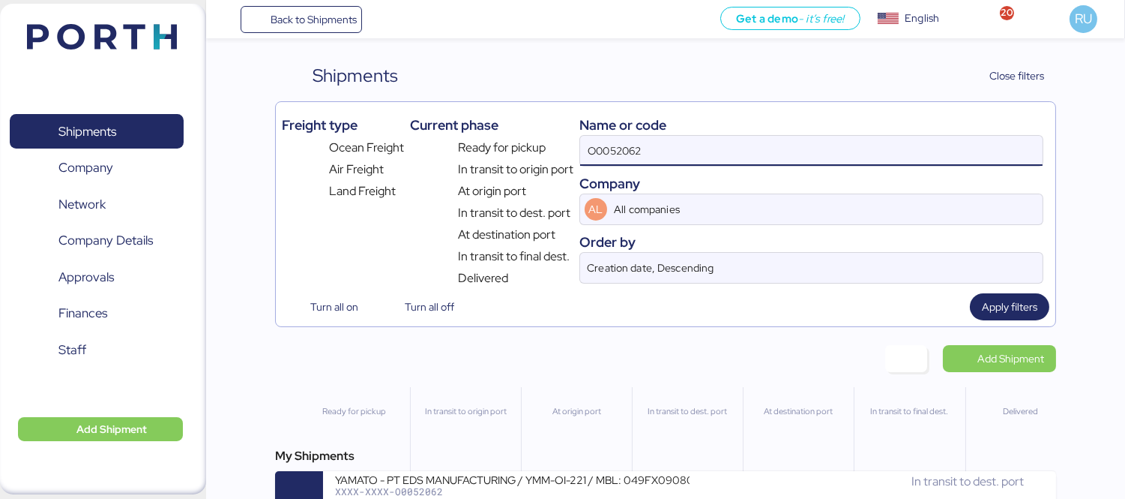
scroll to position [35, 0]
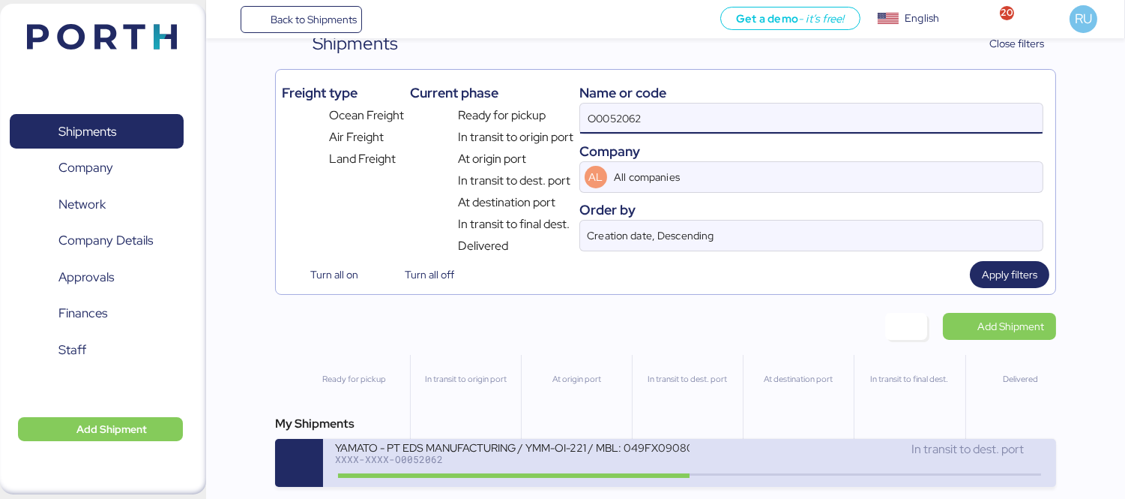
click at [587, 463] on div "XXXX-XXXX-O0052062" at bounding box center [512, 459] width 355 height 10
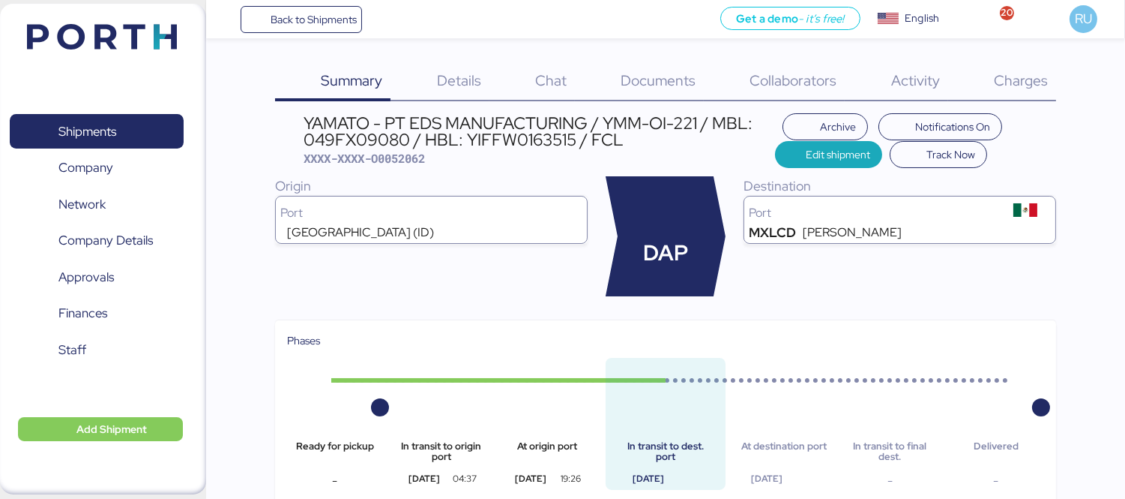
click at [998, 76] on span "Charges" at bounding box center [1021, 79] width 54 height 19
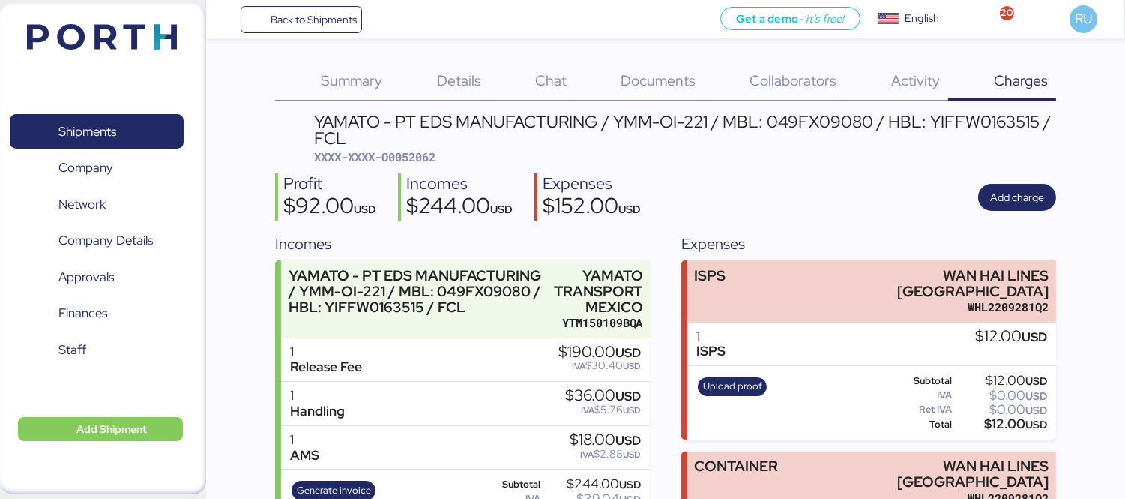
click at [475, 93] on div "Details 0" at bounding box center [440, 81] width 98 height 39
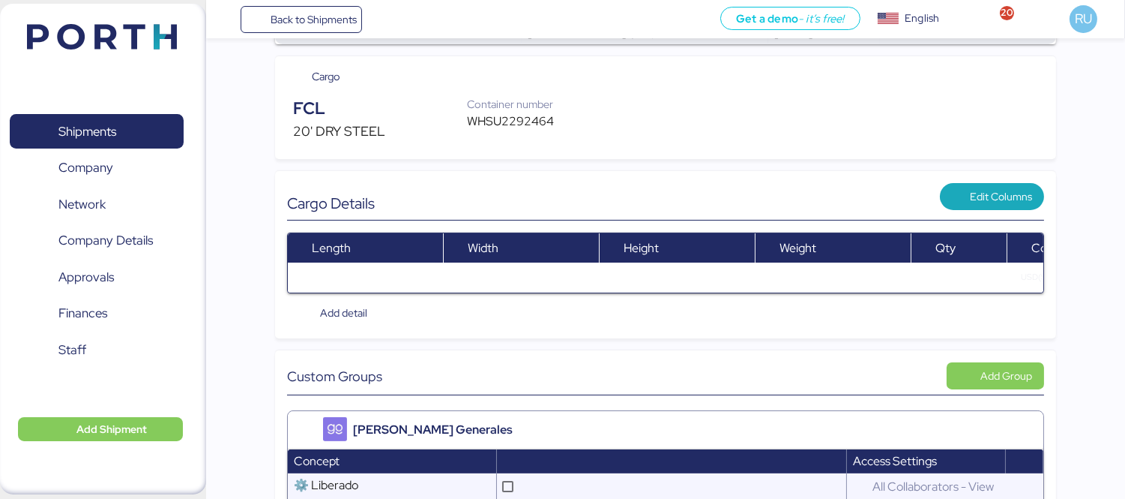
scroll to position [463, 0]
